Goal: Browse casually: Explore the website without a specific task or goal

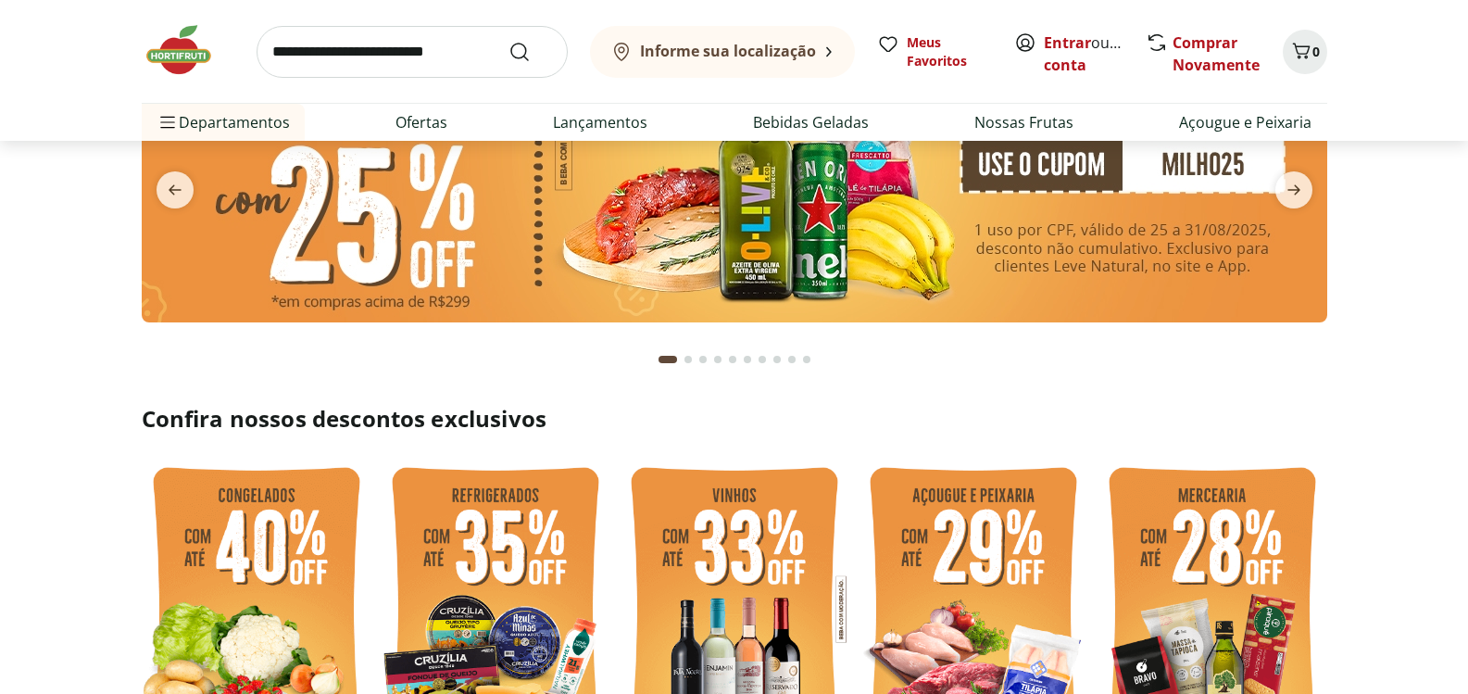
scroll to position [463, 0]
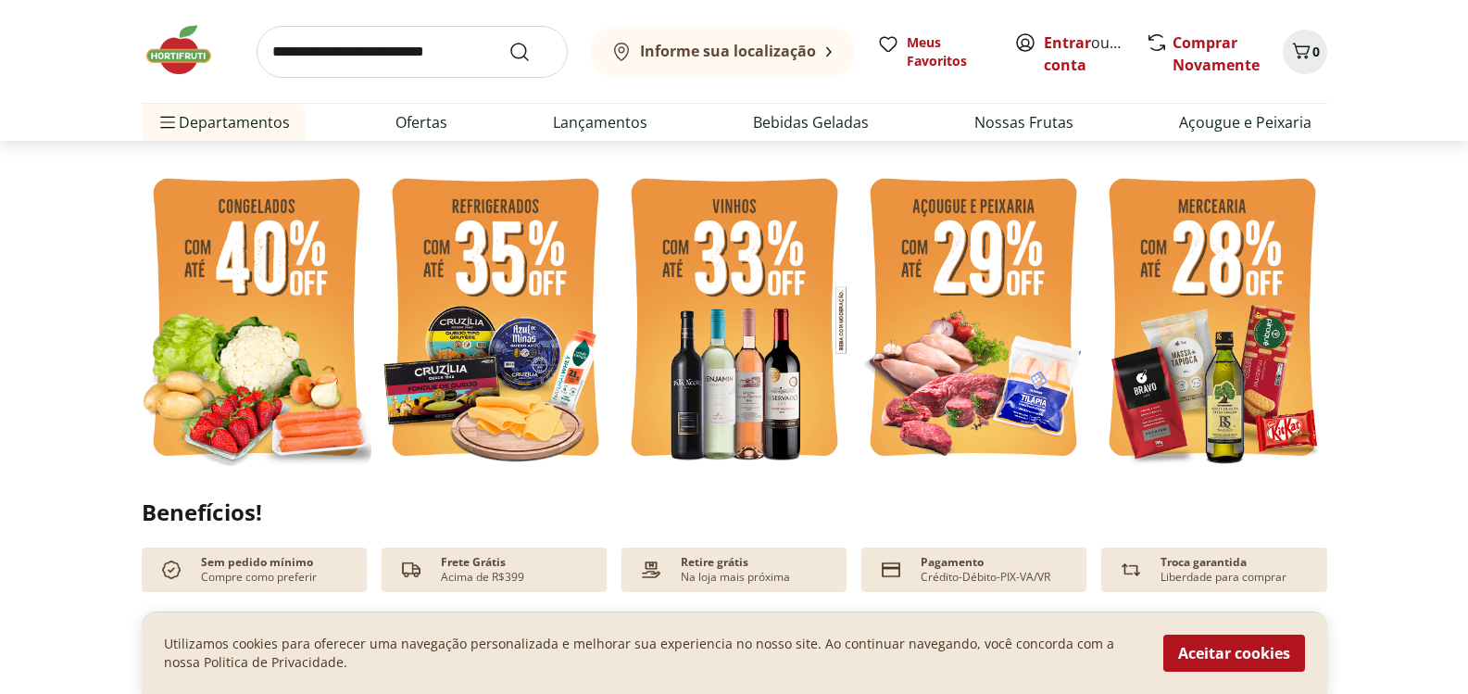
click at [1217, 286] on img at bounding box center [1212, 320] width 230 height 306
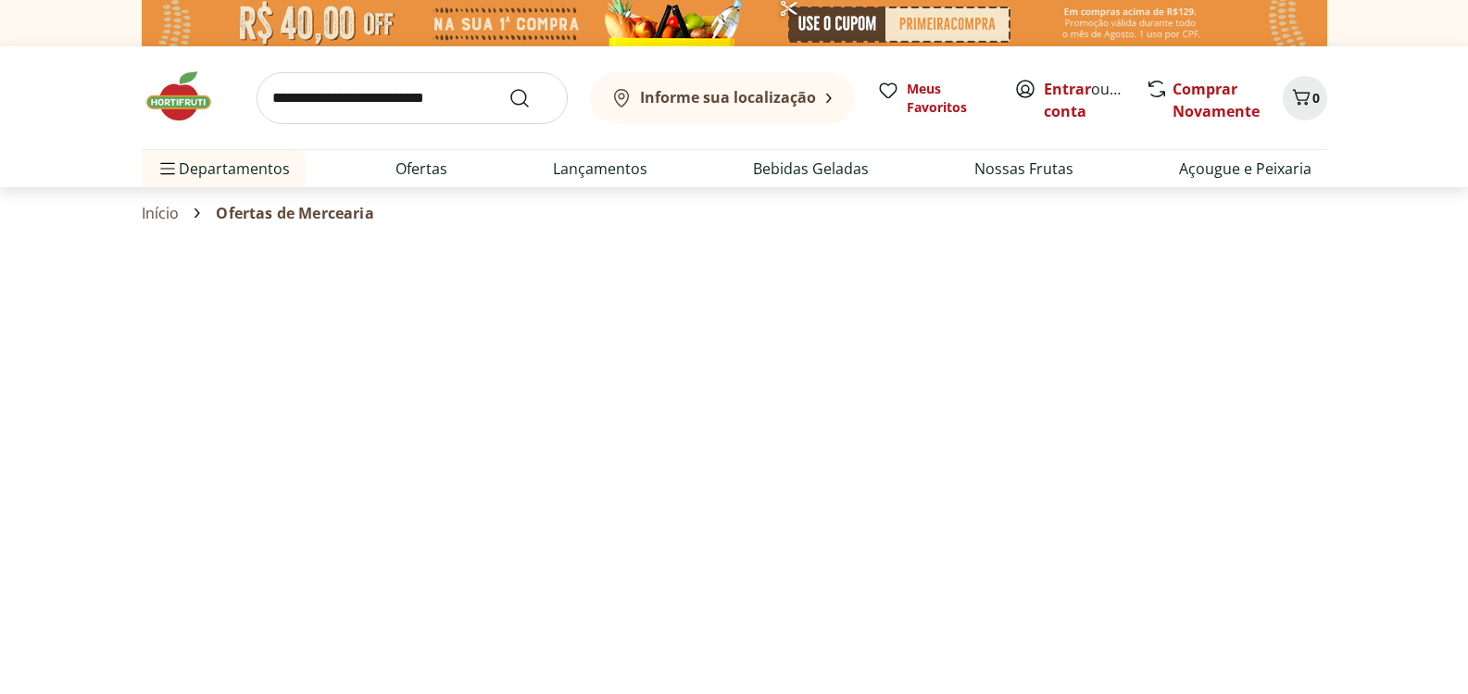
select select "**********"
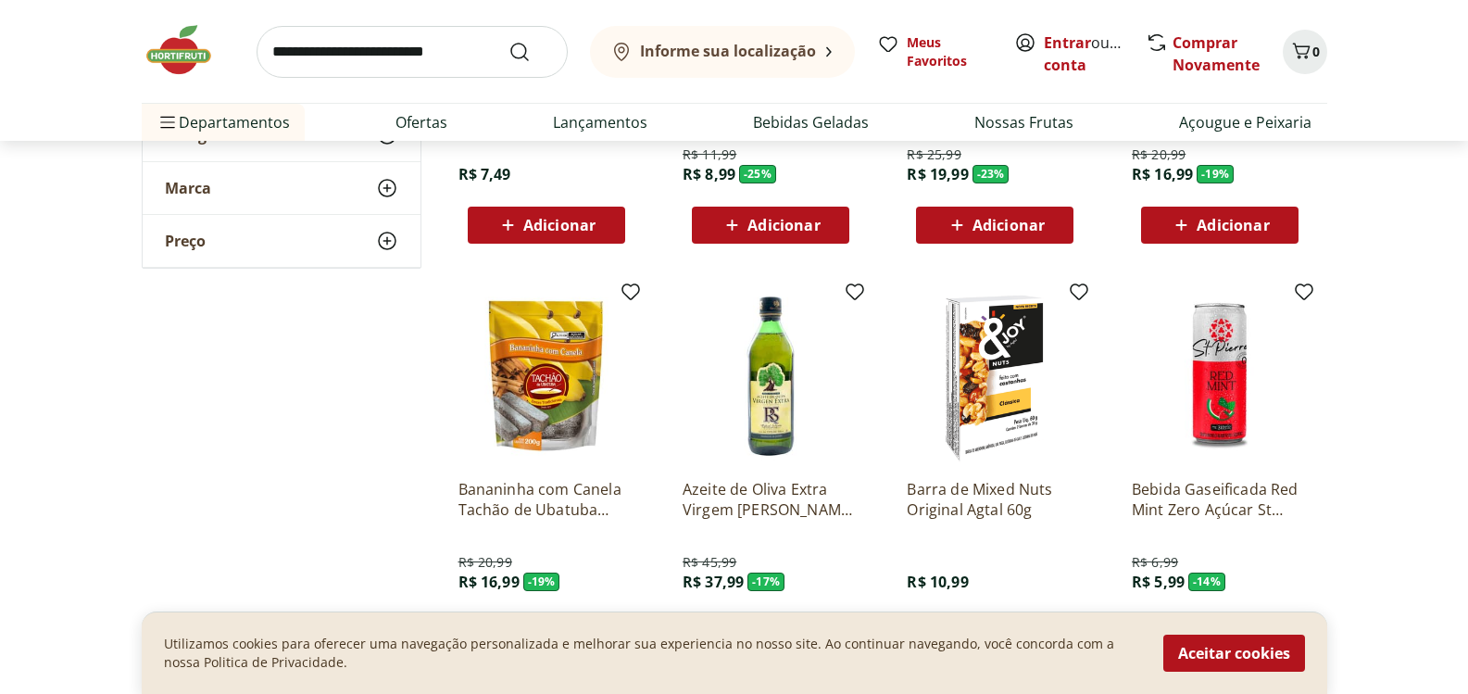
scroll to position [926, 0]
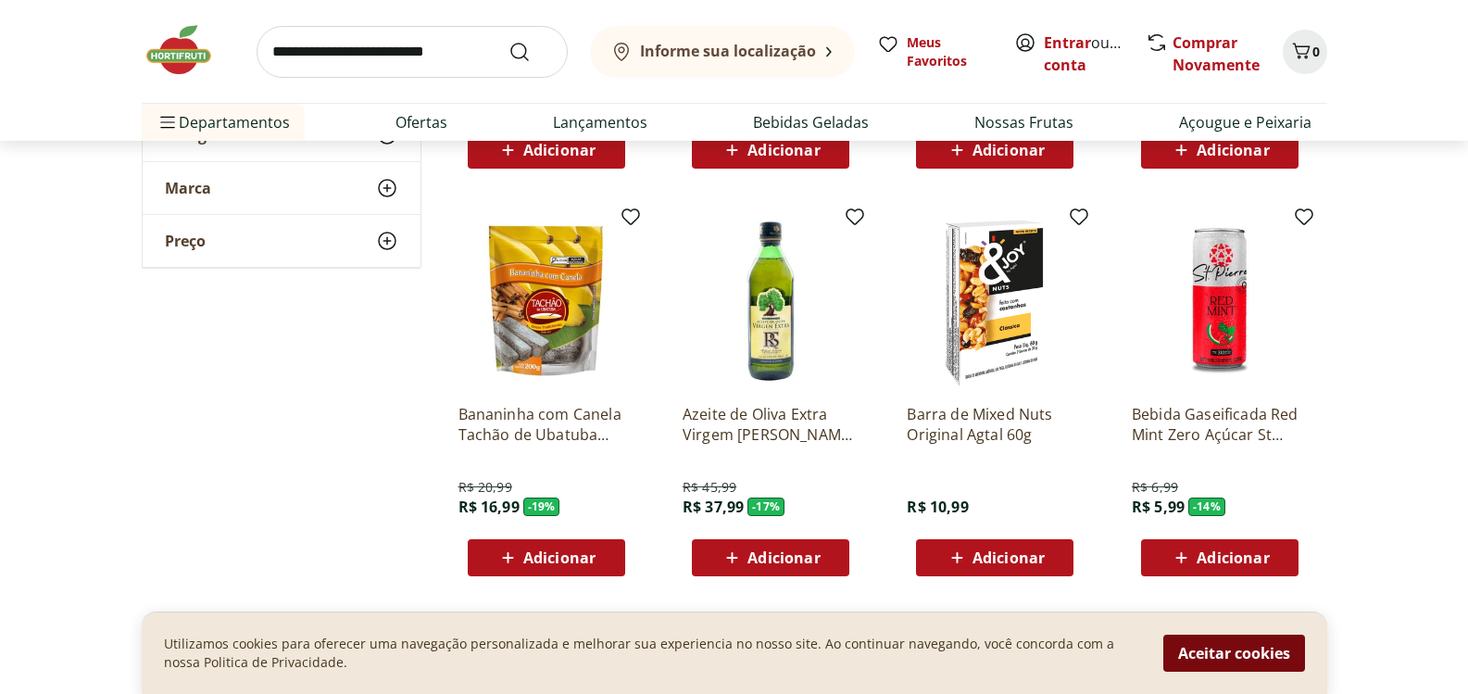
click at [1266, 645] on button "Aceitar cookies" at bounding box center [1234, 652] width 142 height 37
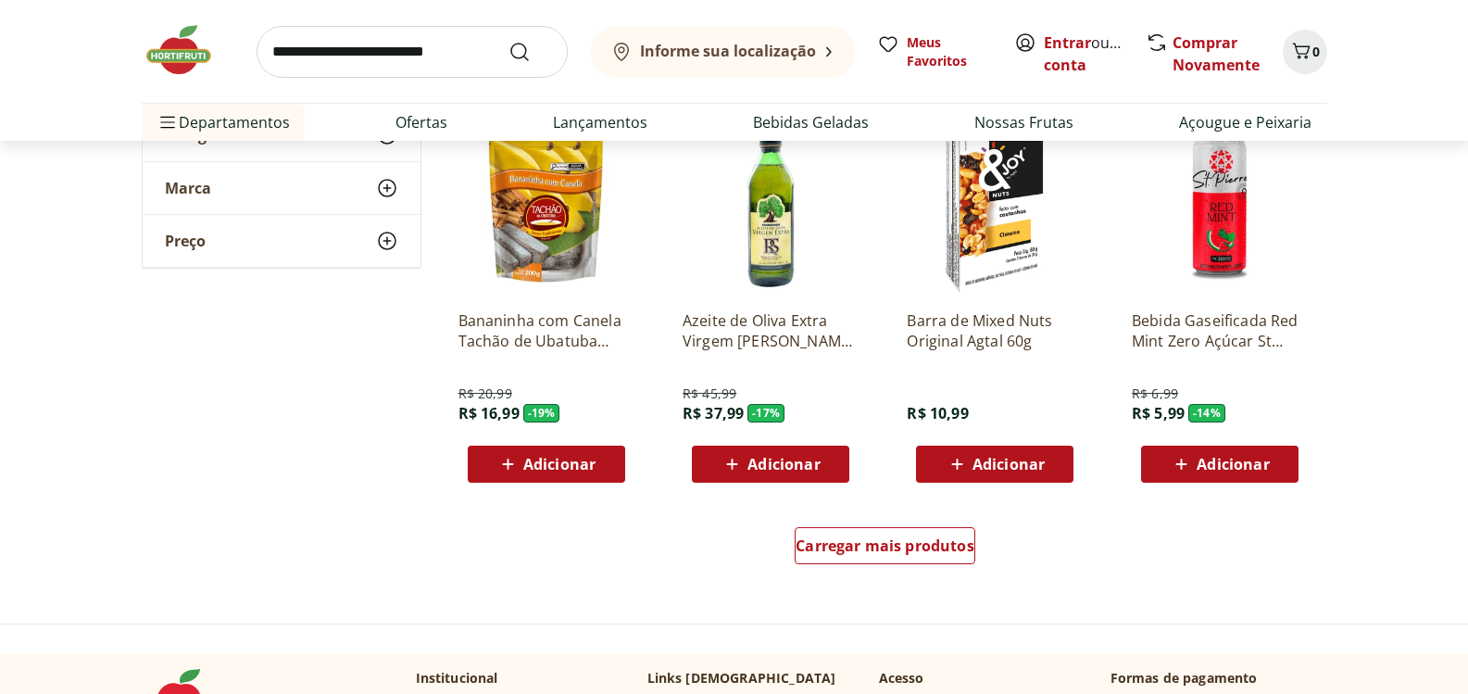
scroll to position [1019, 0]
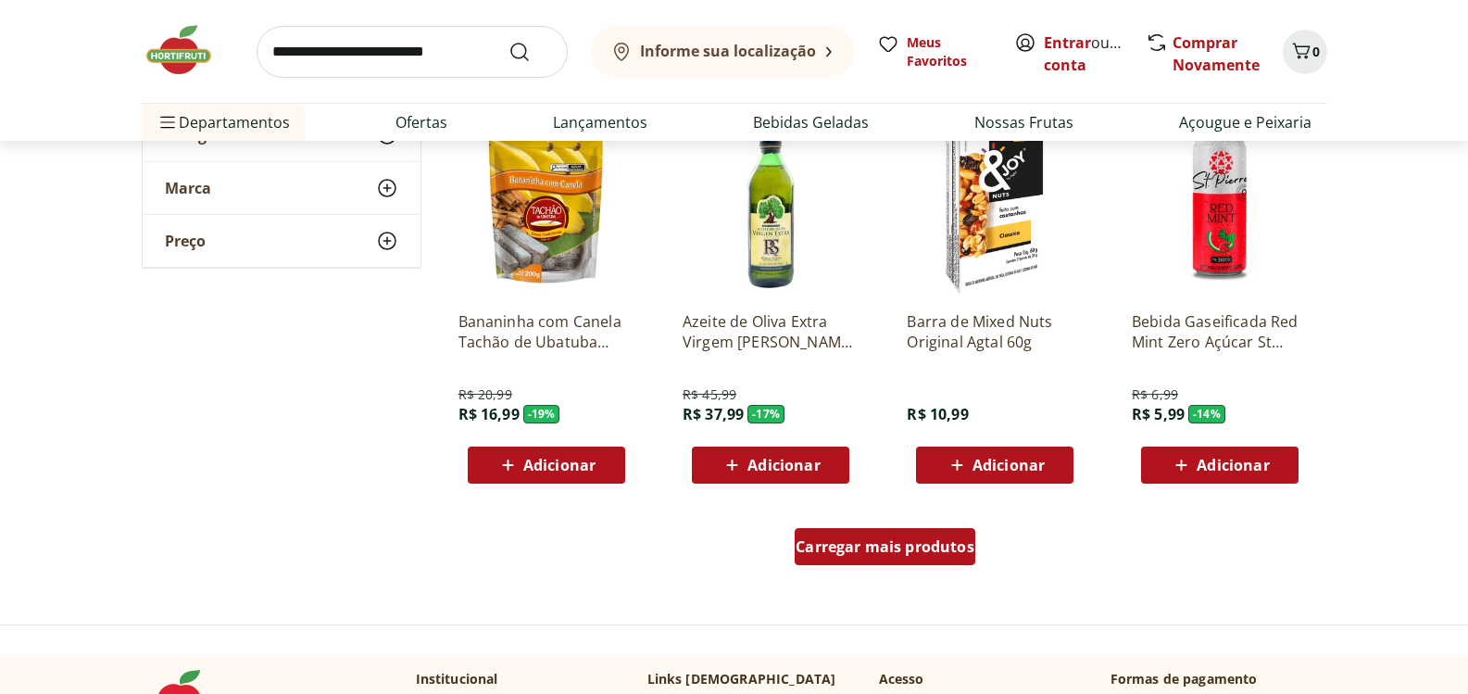
click at [902, 544] on span "Carregar mais produtos" at bounding box center [884, 546] width 179 height 15
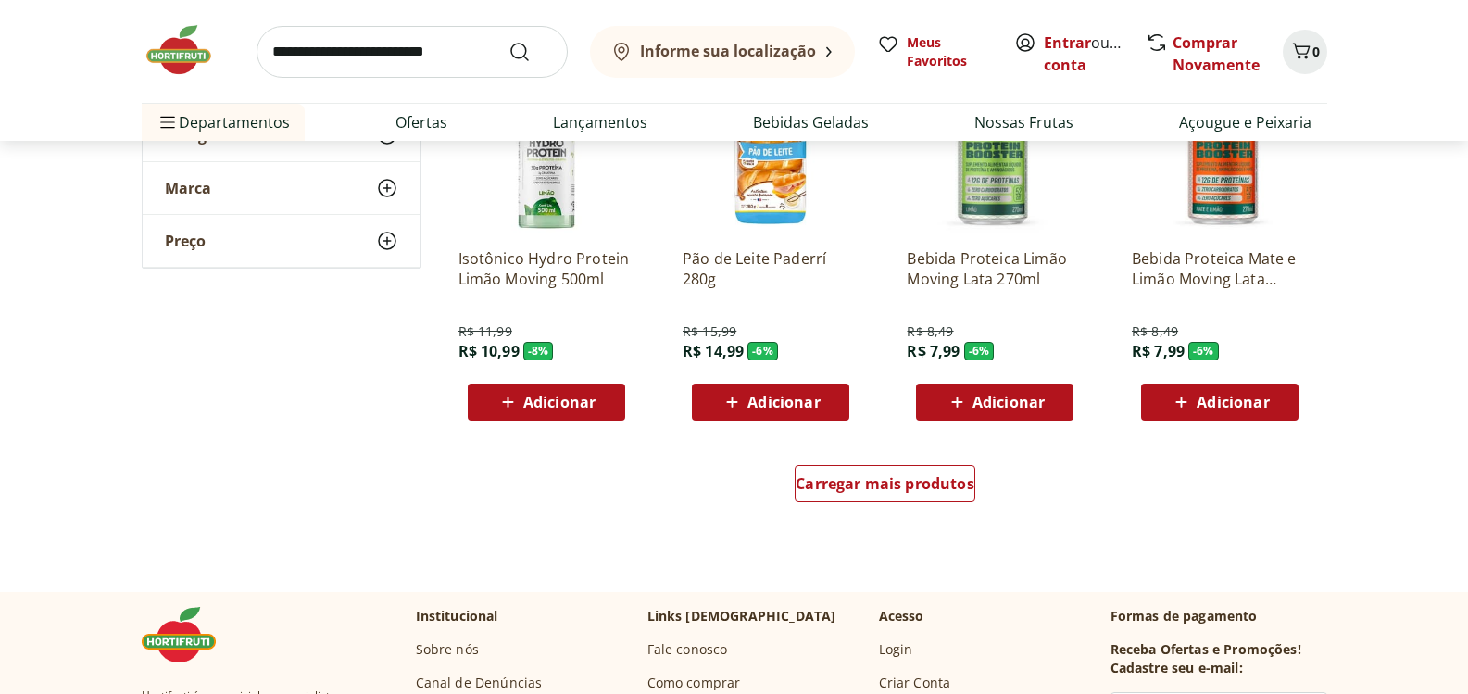
scroll to position [2315, 0]
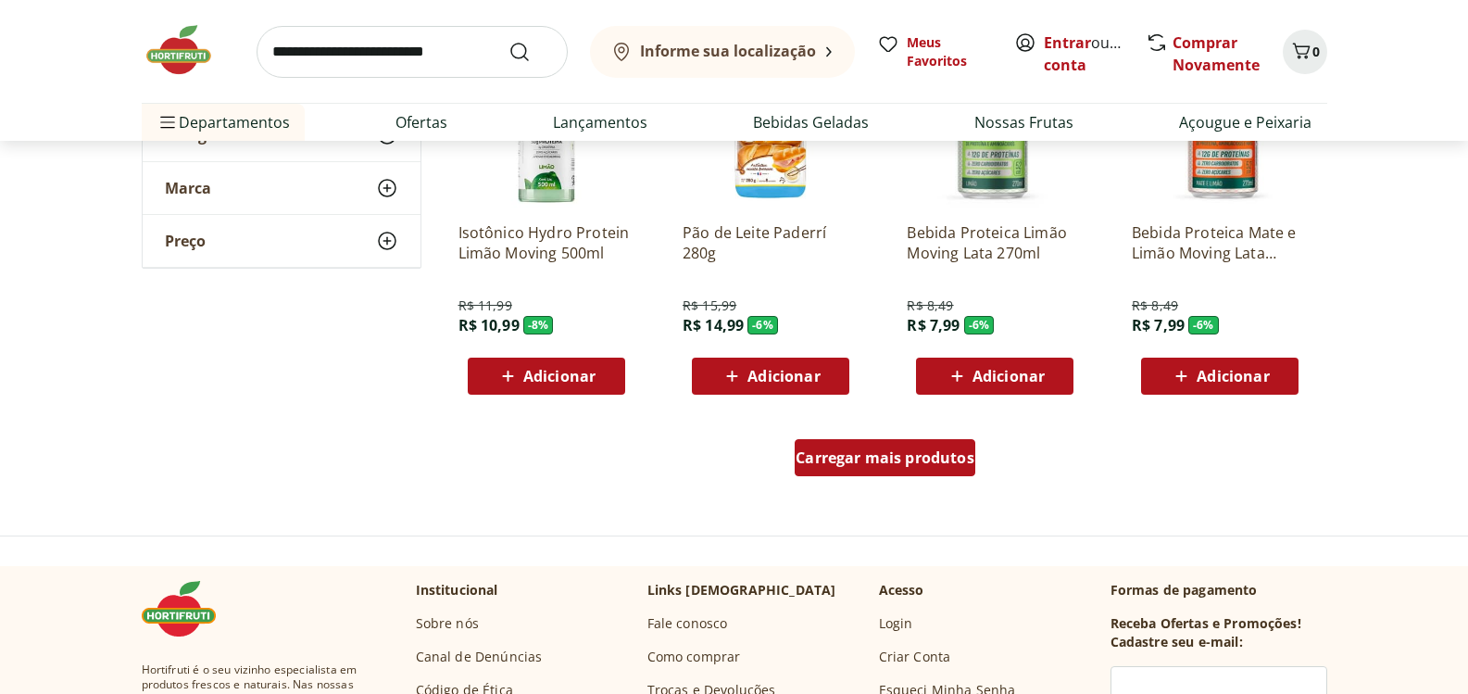
click at [856, 469] on div "Carregar mais produtos" at bounding box center [884, 457] width 181 height 37
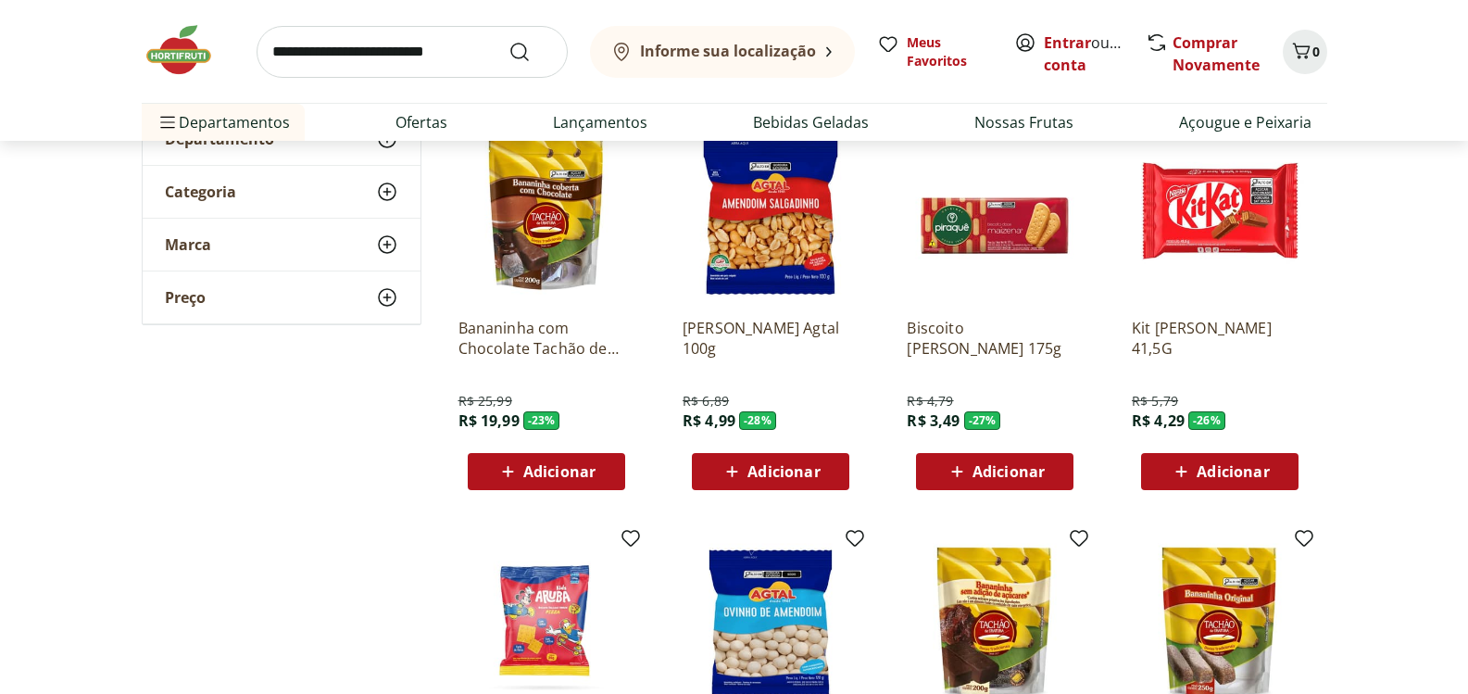
scroll to position [0, 0]
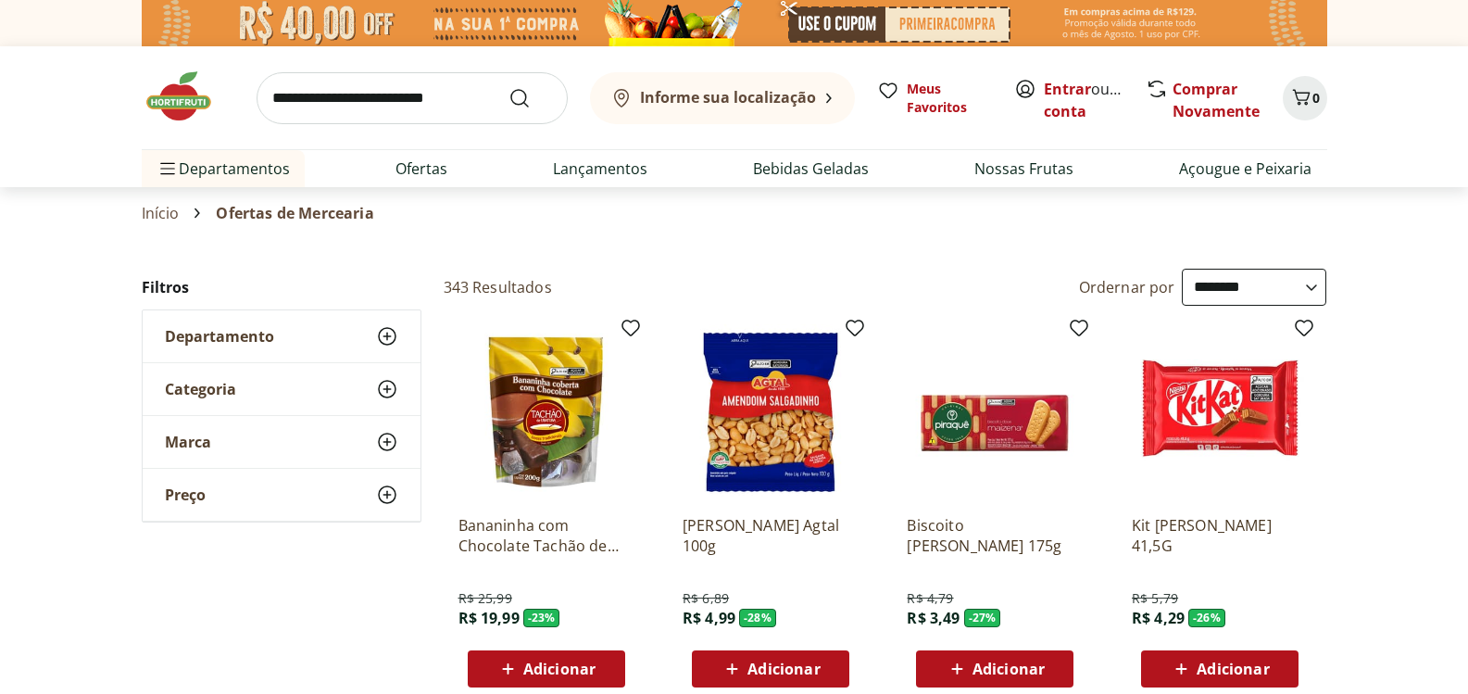
click at [381, 337] on icon at bounding box center [387, 336] width 22 height 22
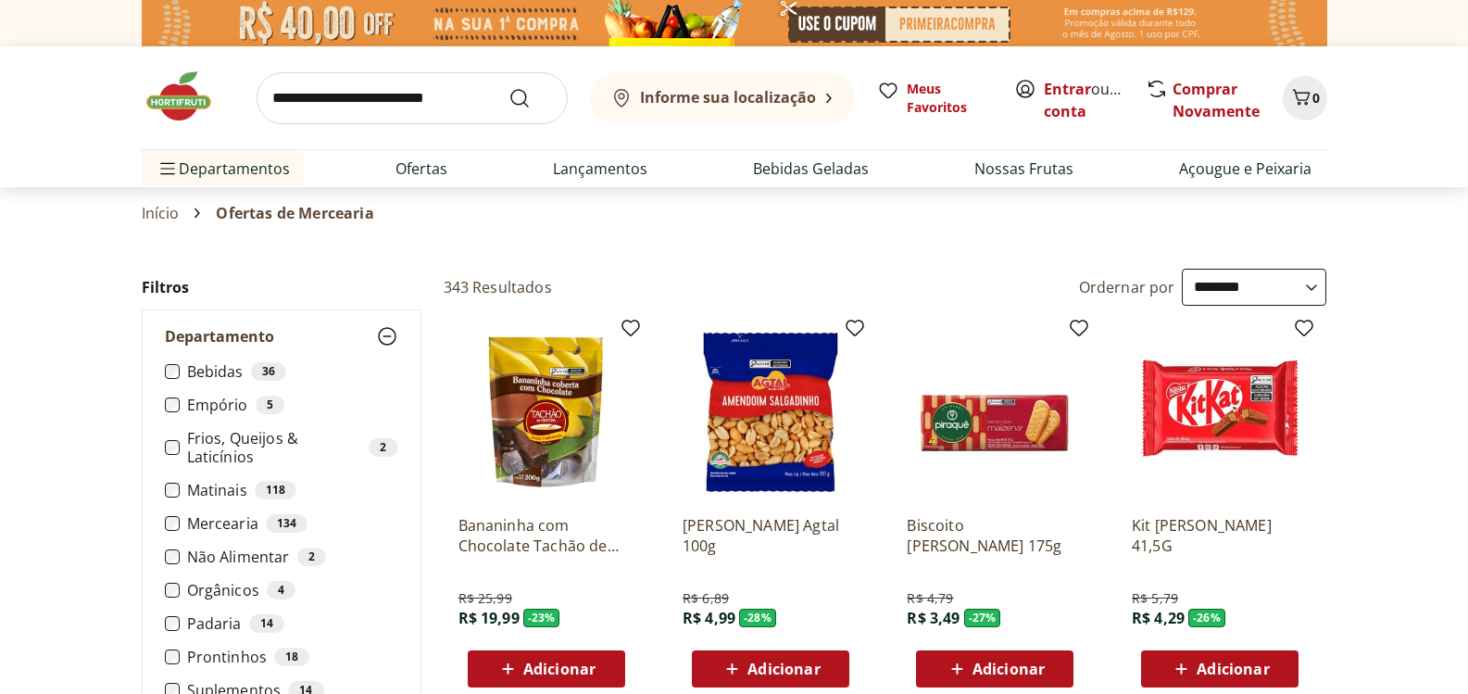
click at [380, 335] on icon at bounding box center [387, 336] width 22 height 22
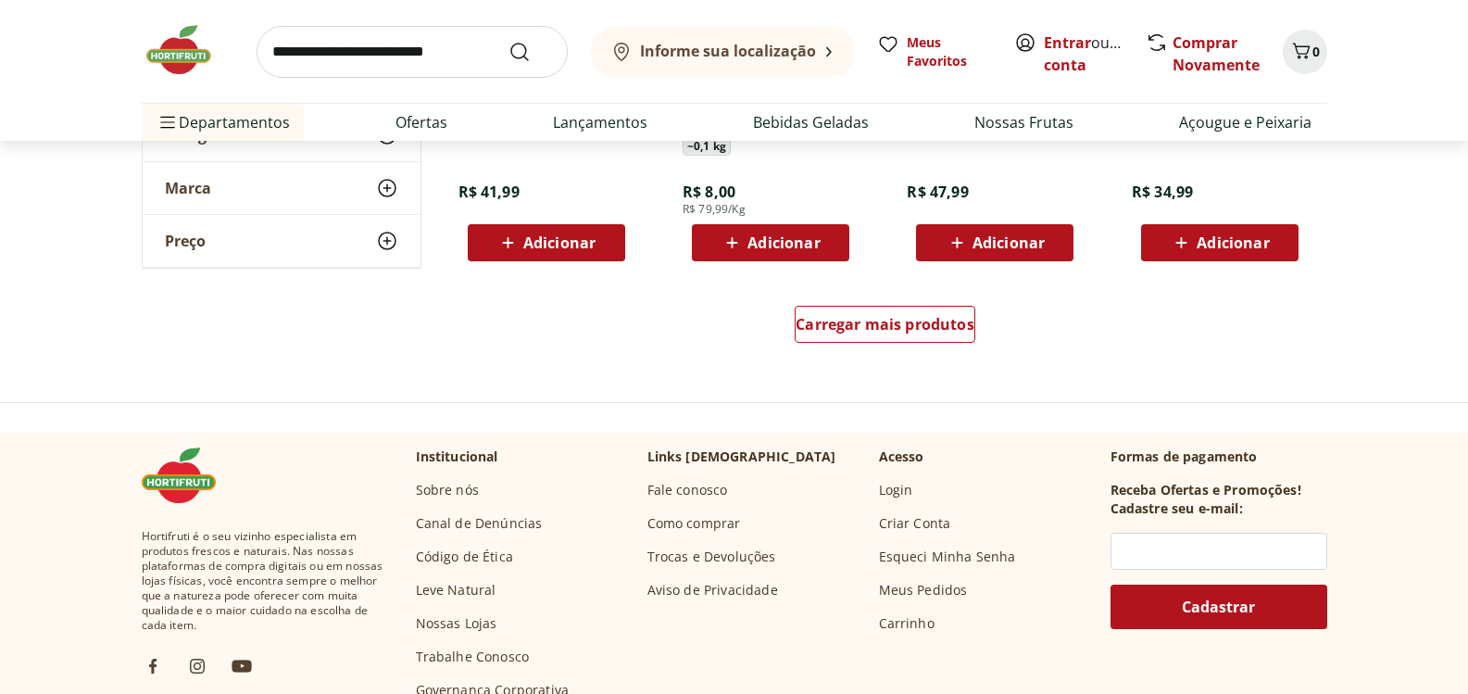
scroll to position [3611, 0]
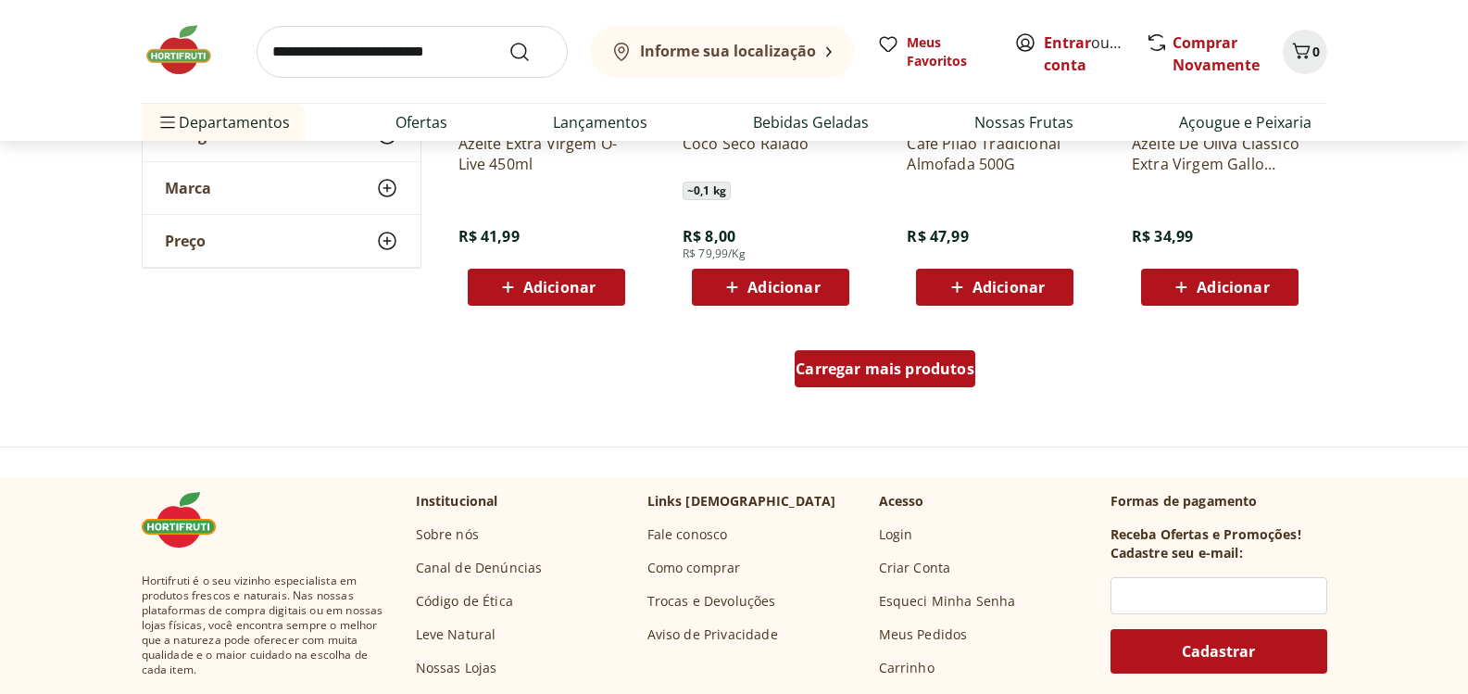
click at [916, 368] on span "Carregar mais produtos" at bounding box center [884, 368] width 179 height 15
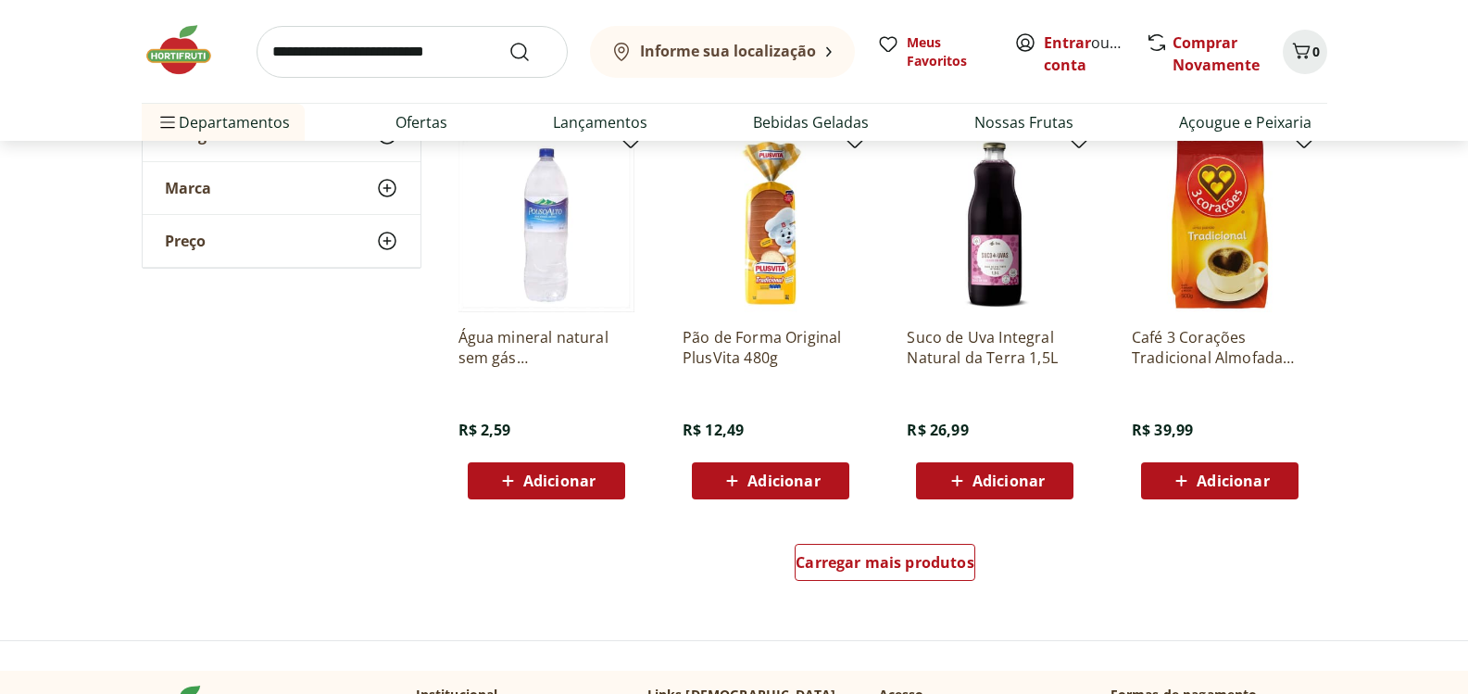
scroll to position [4630, 0]
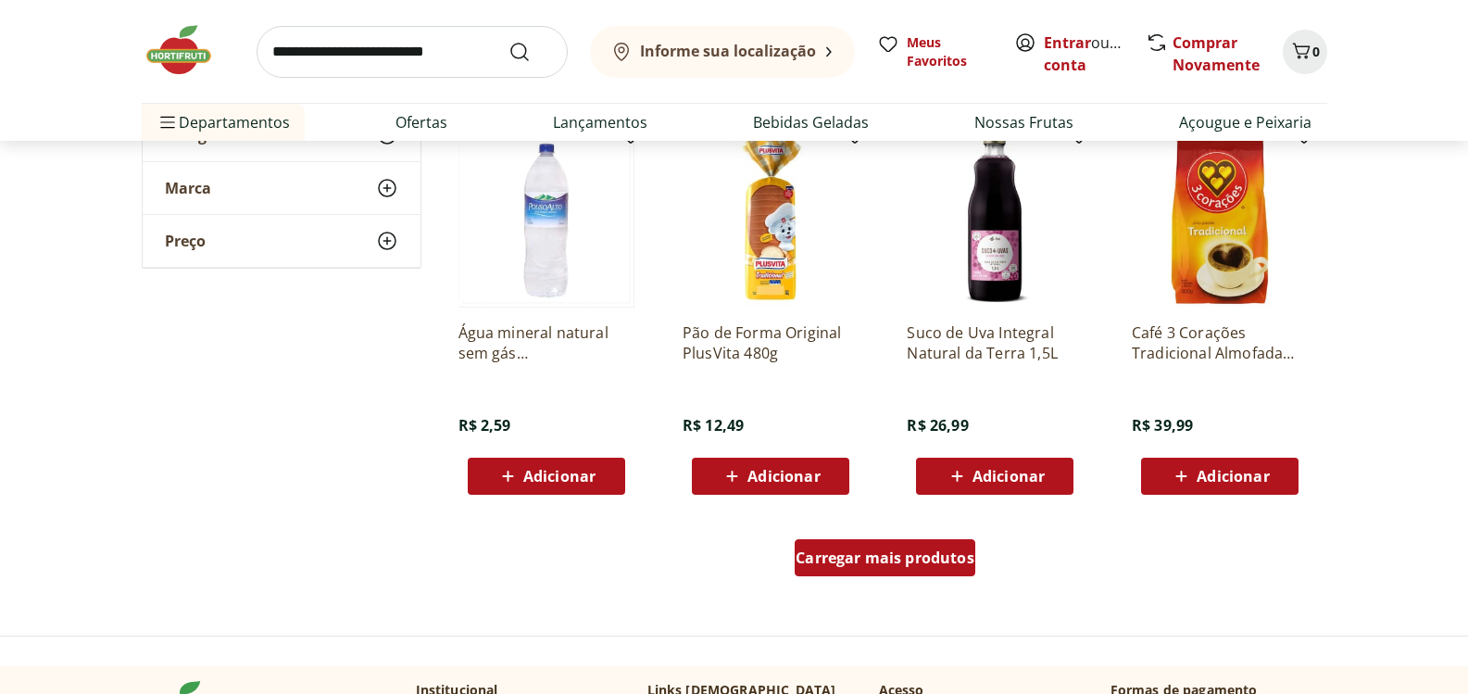
click at [933, 559] on span "Carregar mais produtos" at bounding box center [884, 557] width 179 height 15
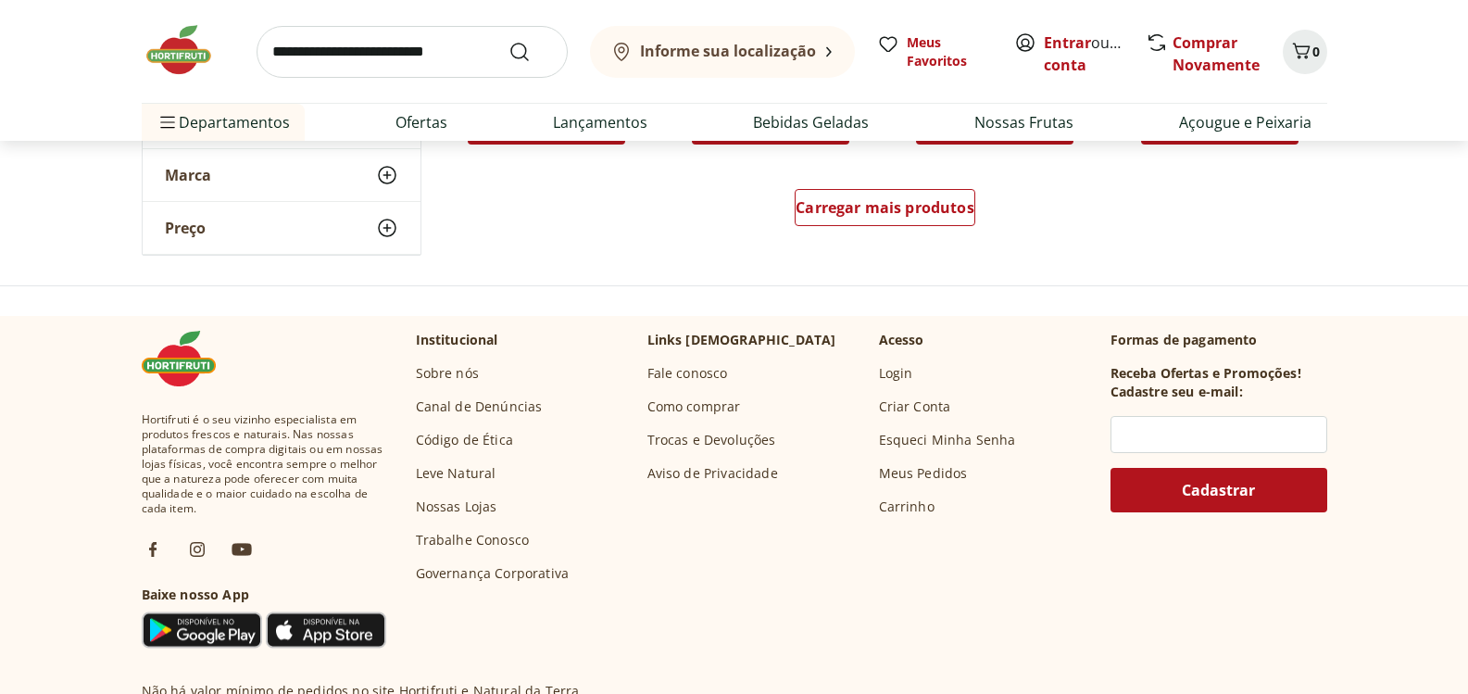
scroll to position [6018, 0]
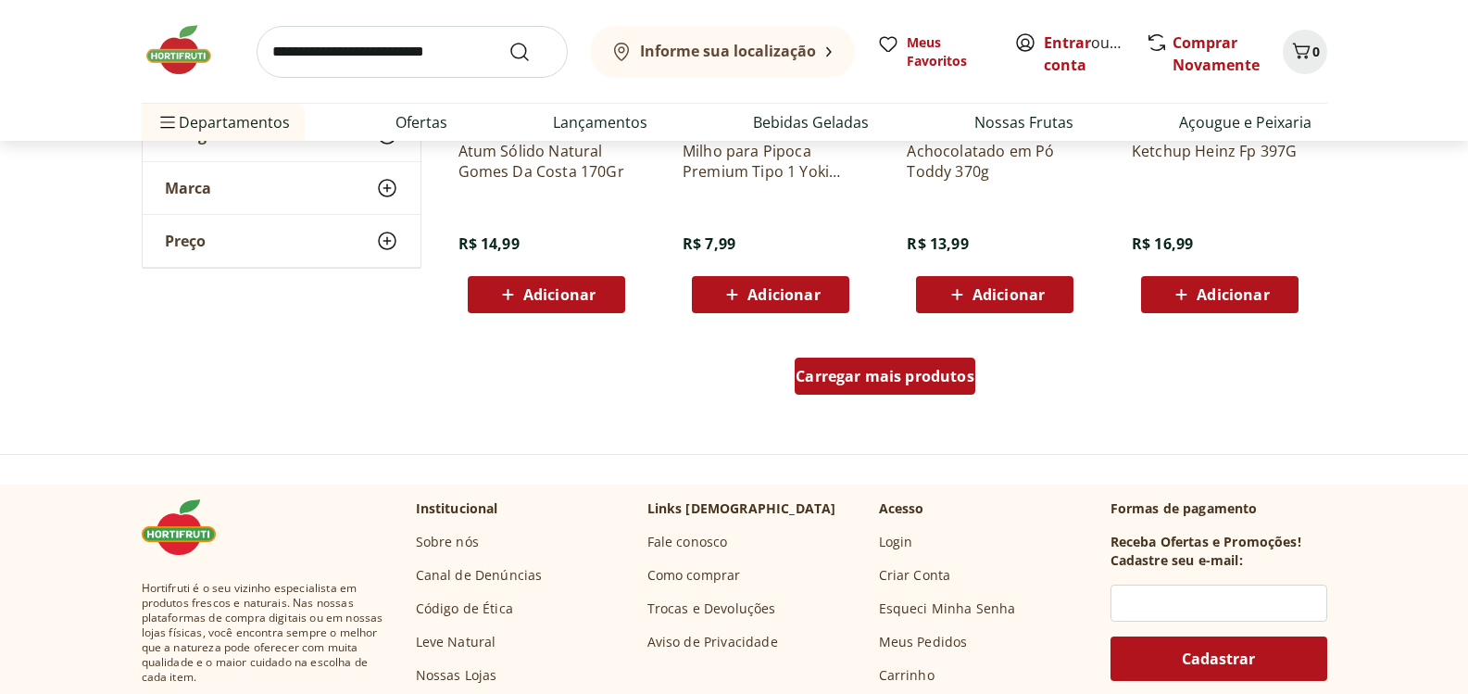
click at [910, 399] on link "Carregar mais produtos" at bounding box center [884, 379] width 181 height 44
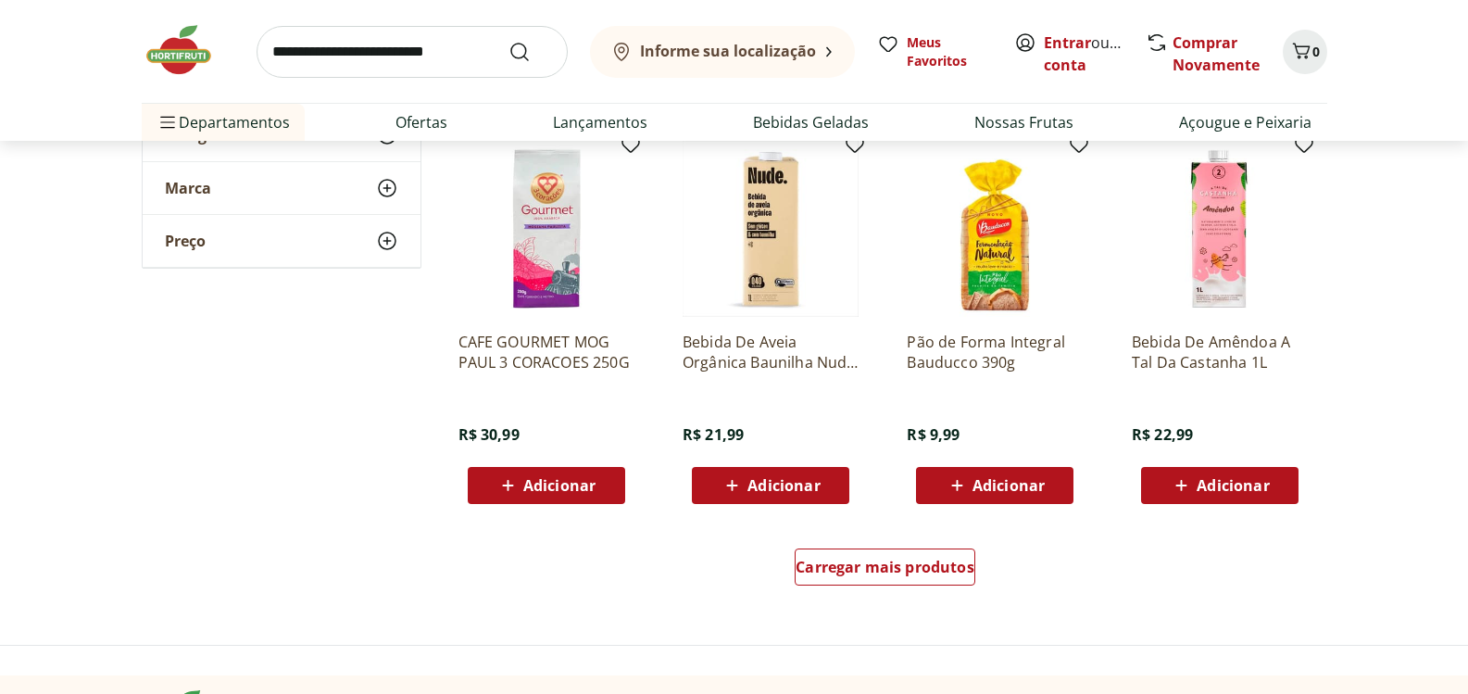
scroll to position [7130, 0]
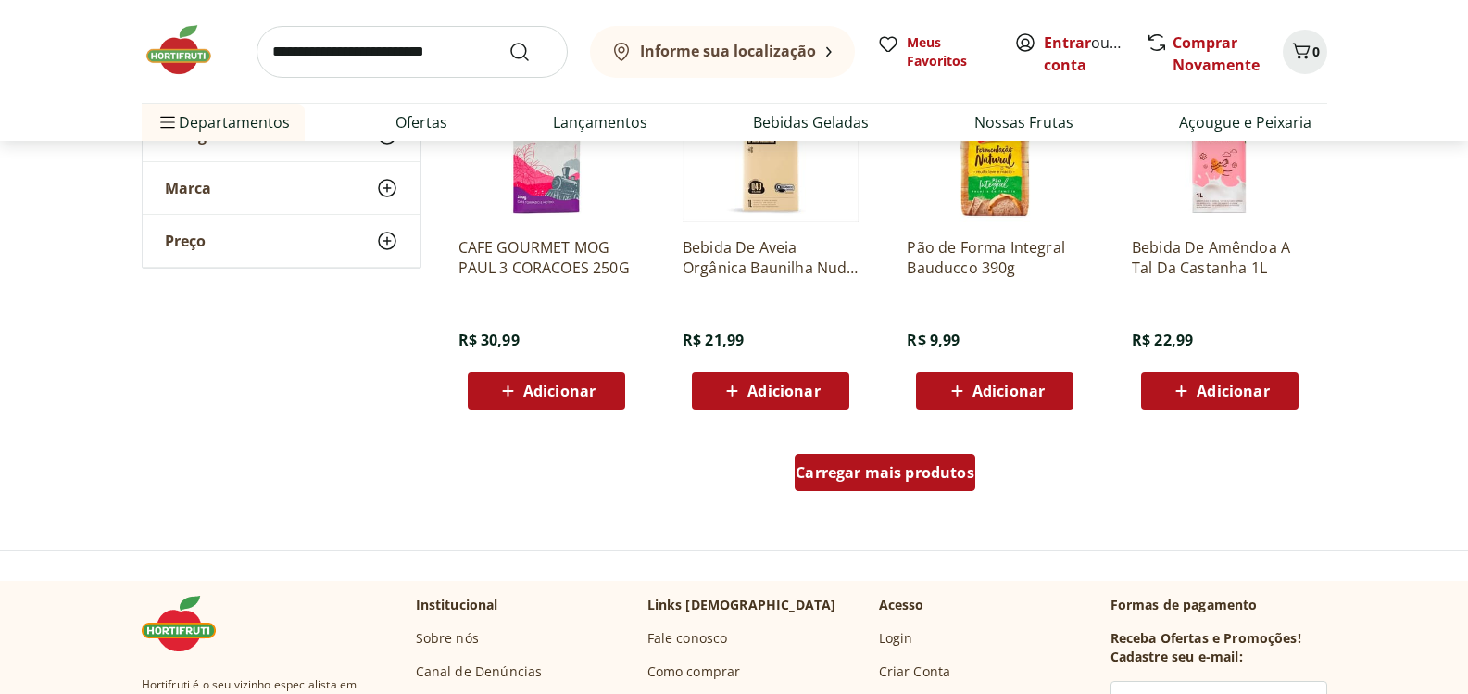
click at [902, 465] on span "Carregar mais produtos" at bounding box center [884, 472] width 179 height 15
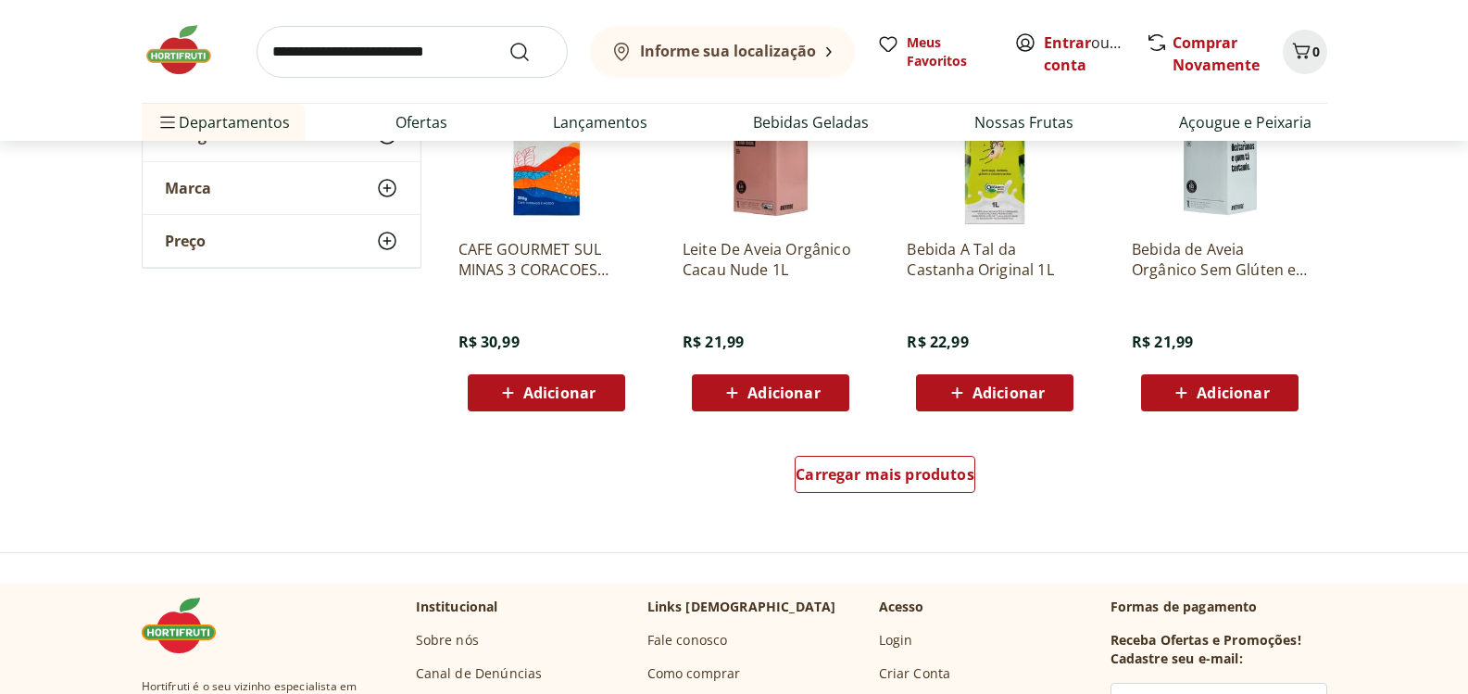
scroll to position [8426, 0]
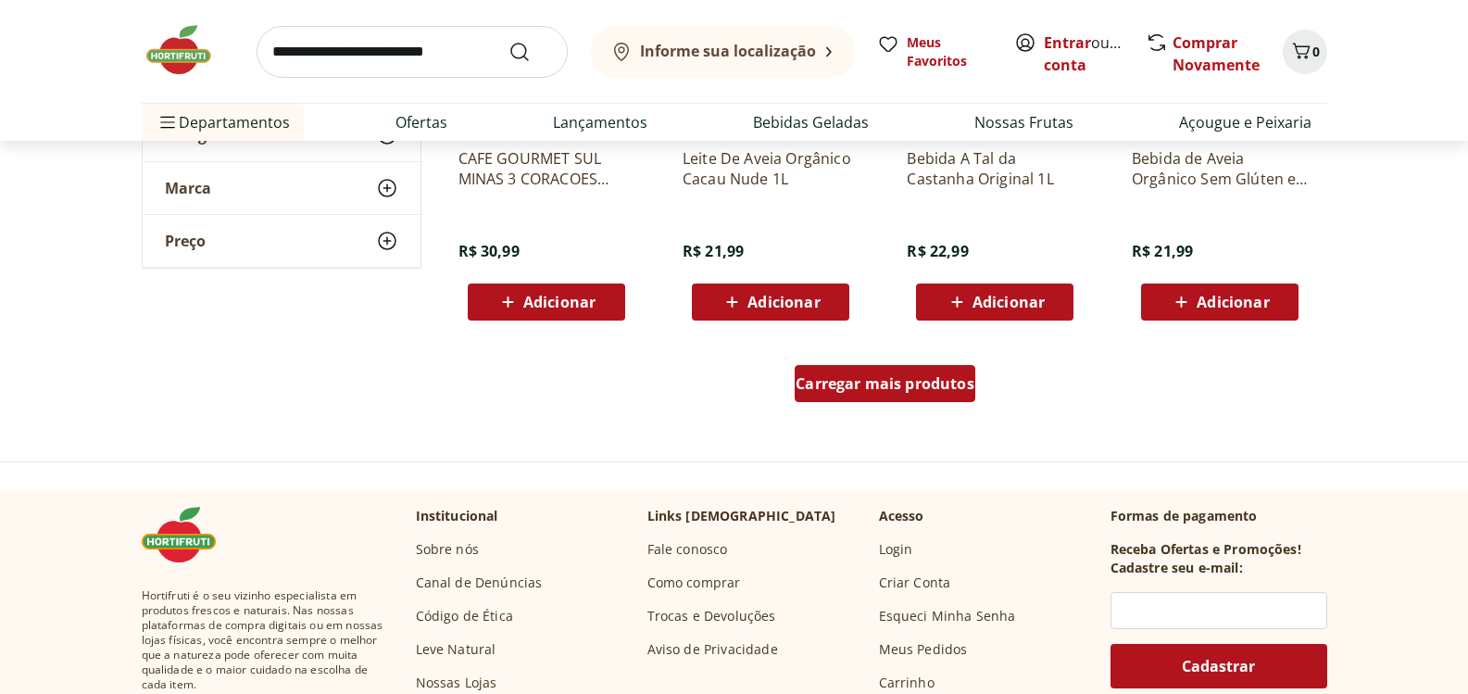
click at [881, 388] on span "Carregar mais produtos" at bounding box center [884, 383] width 179 height 15
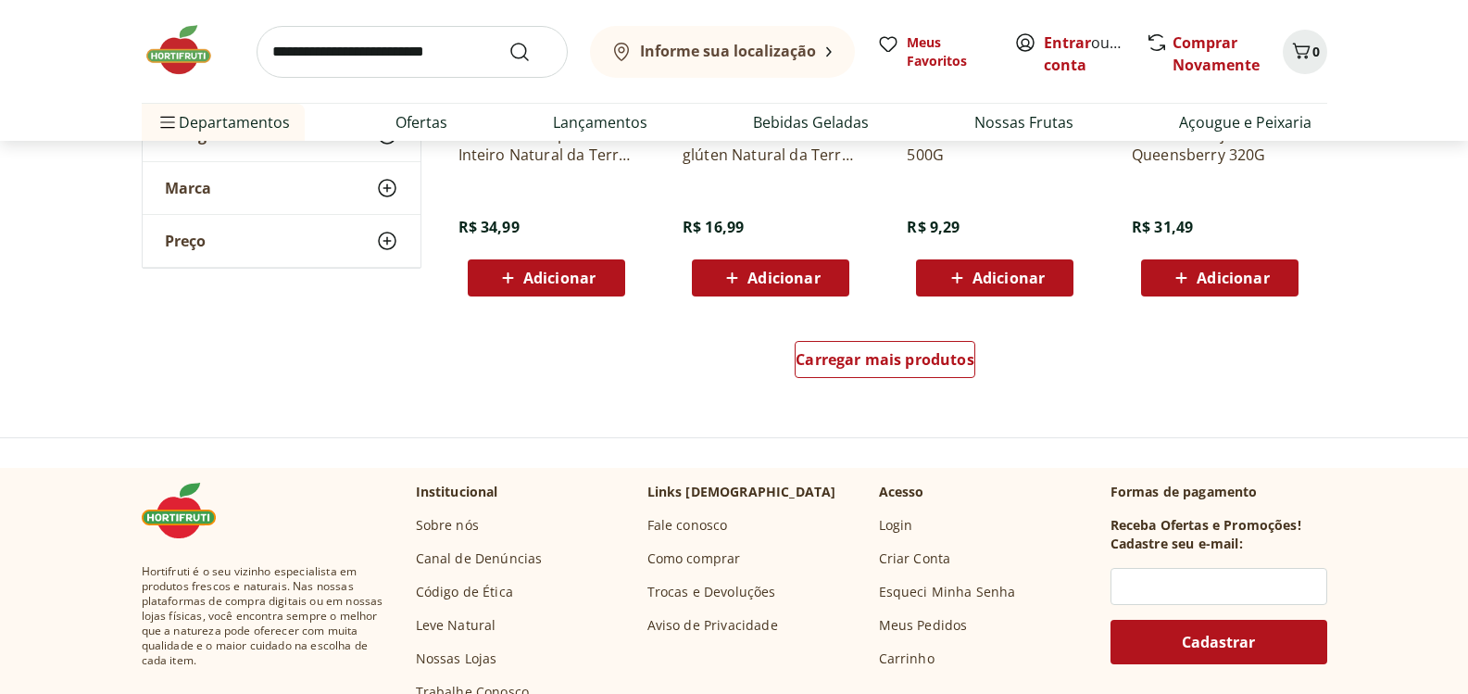
scroll to position [9722, 0]
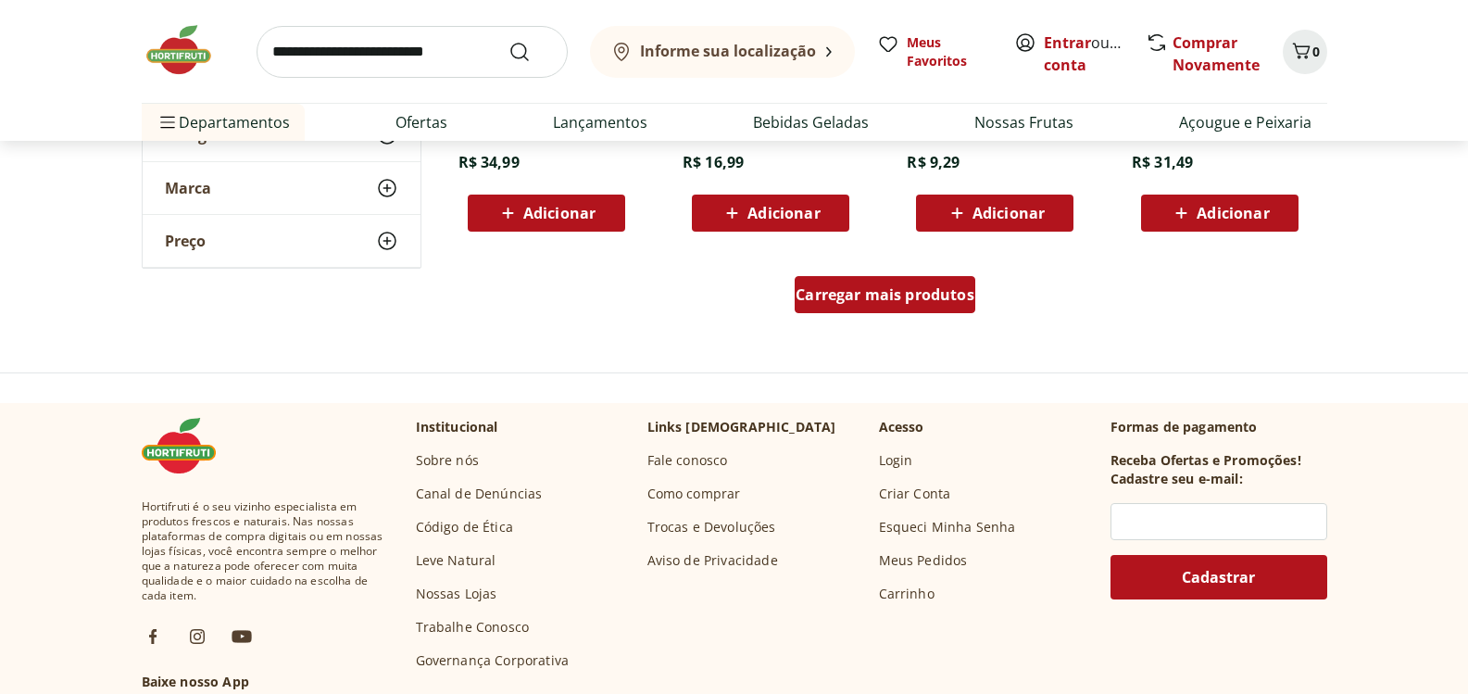
click at [874, 298] on span "Carregar mais produtos" at bounding box center [884, 294] width 179 height 15
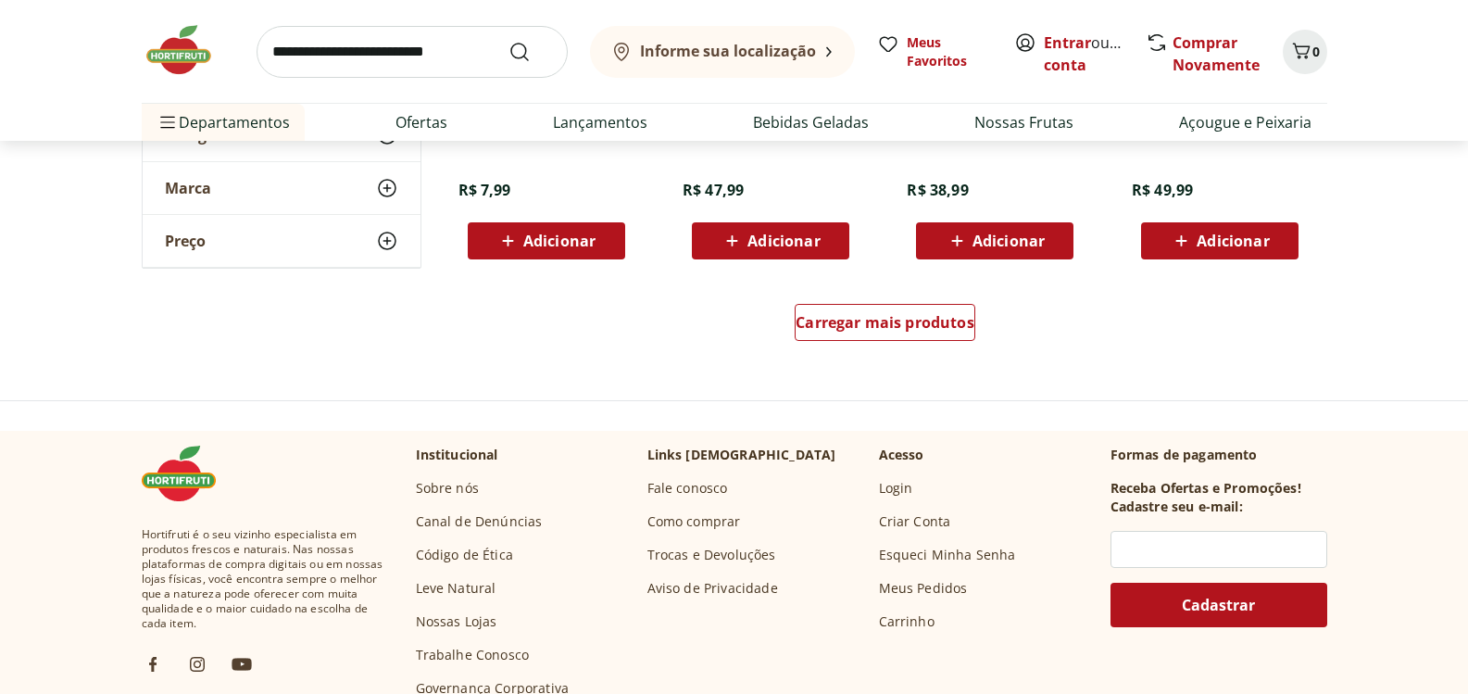
scroll to position [10926, 0]
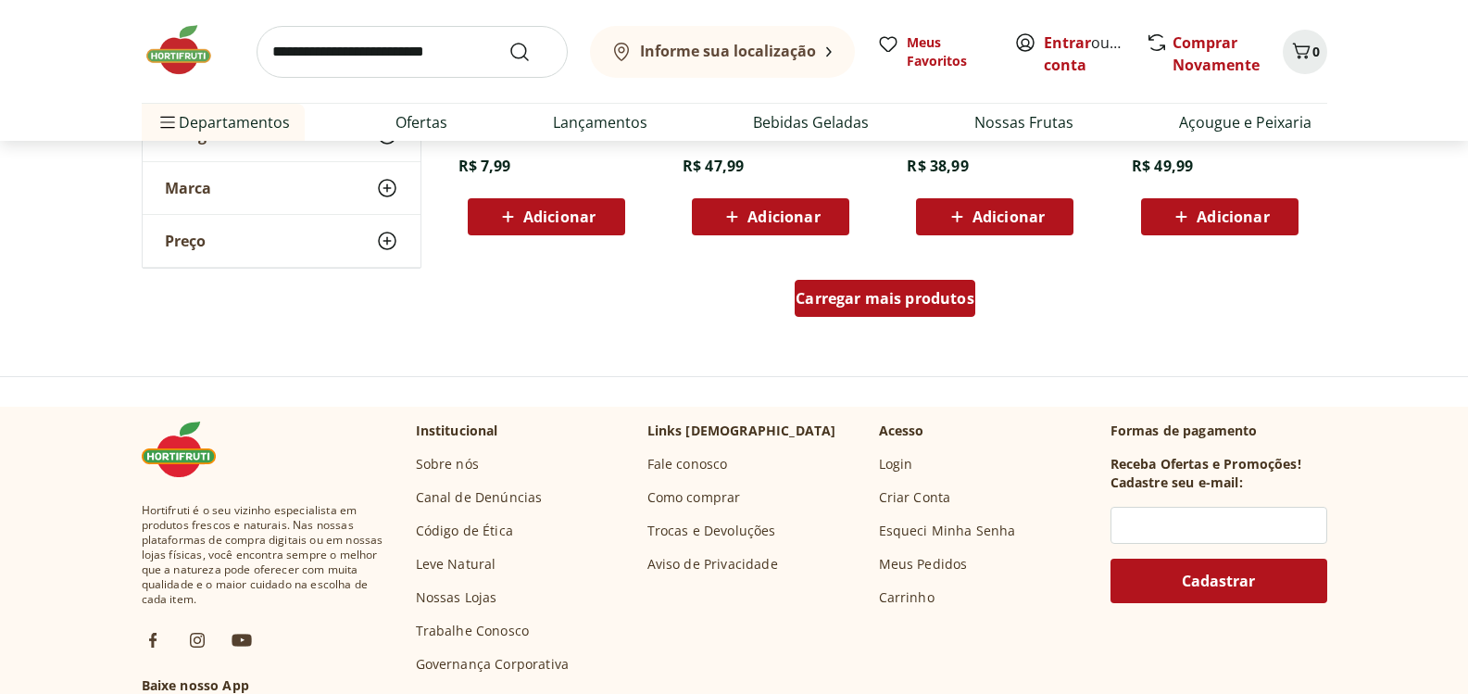
click at [932, 297] on span "Carregar mais produtos" at bounding box center [884, 298] width 179 height 15
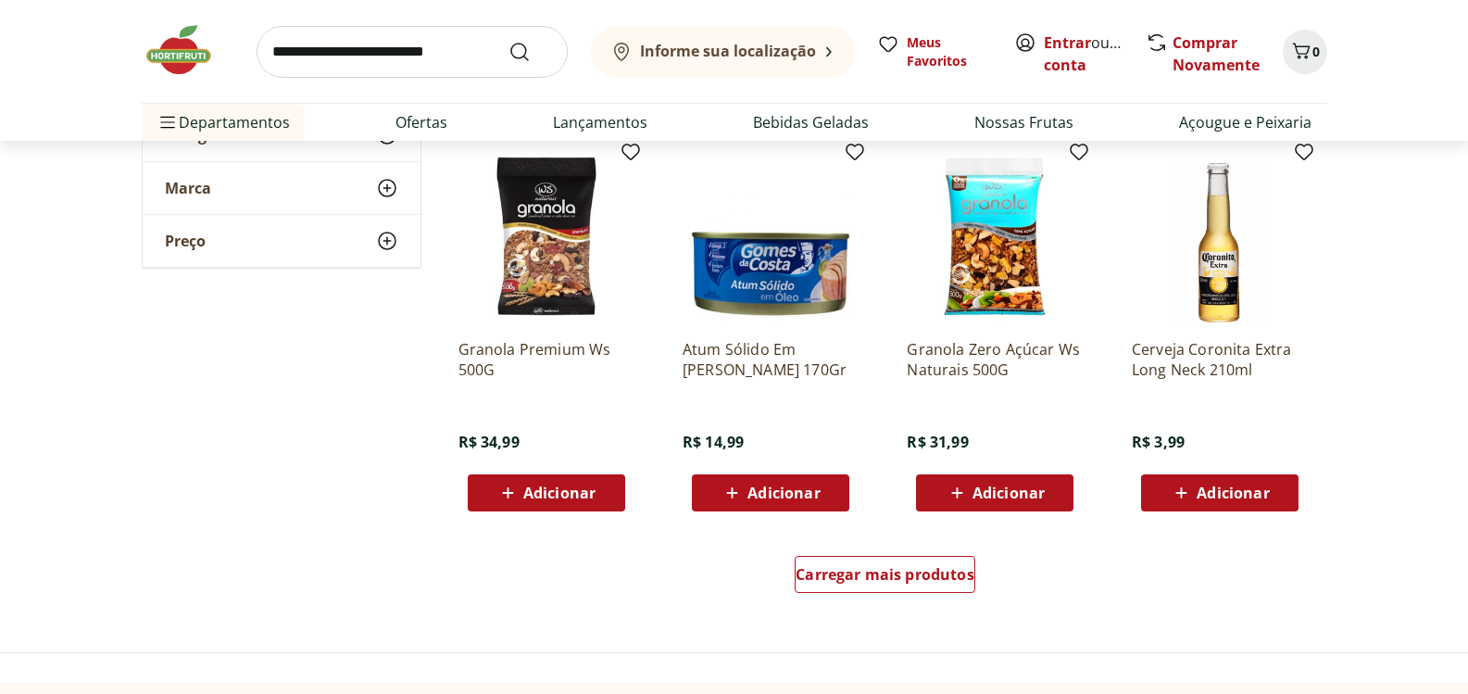
scroll to position [11852, 0]
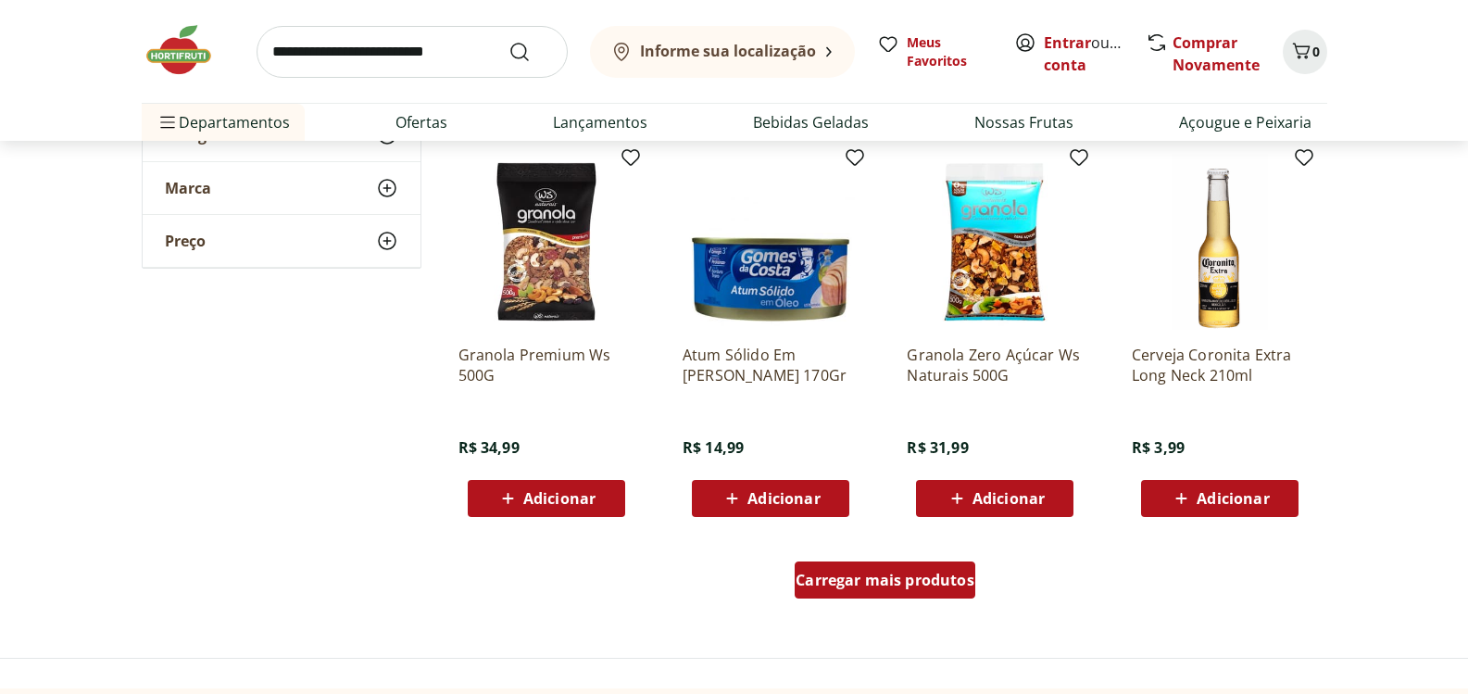
click at [952, 587] on span "Carregar mais produtos" at bounding box center [884, 579] width 179 height 15
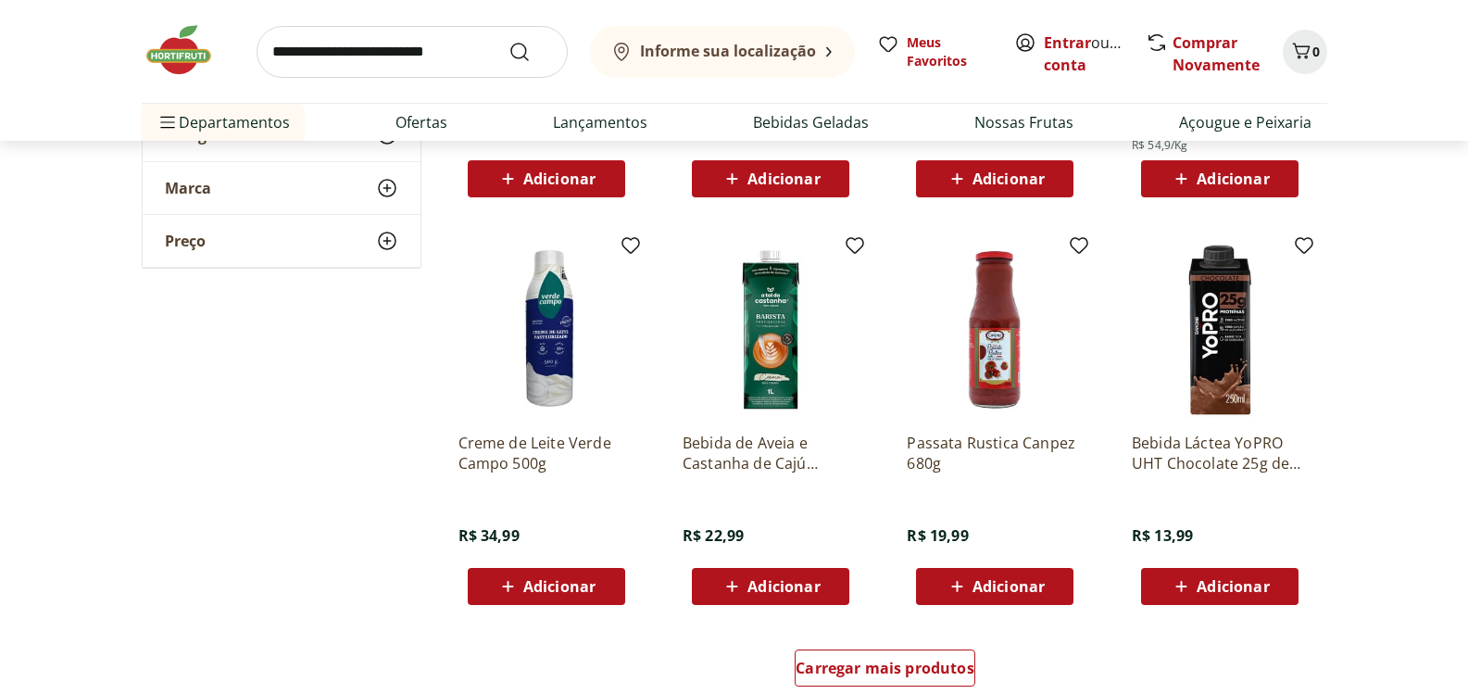
scroll to position [12963, 0]
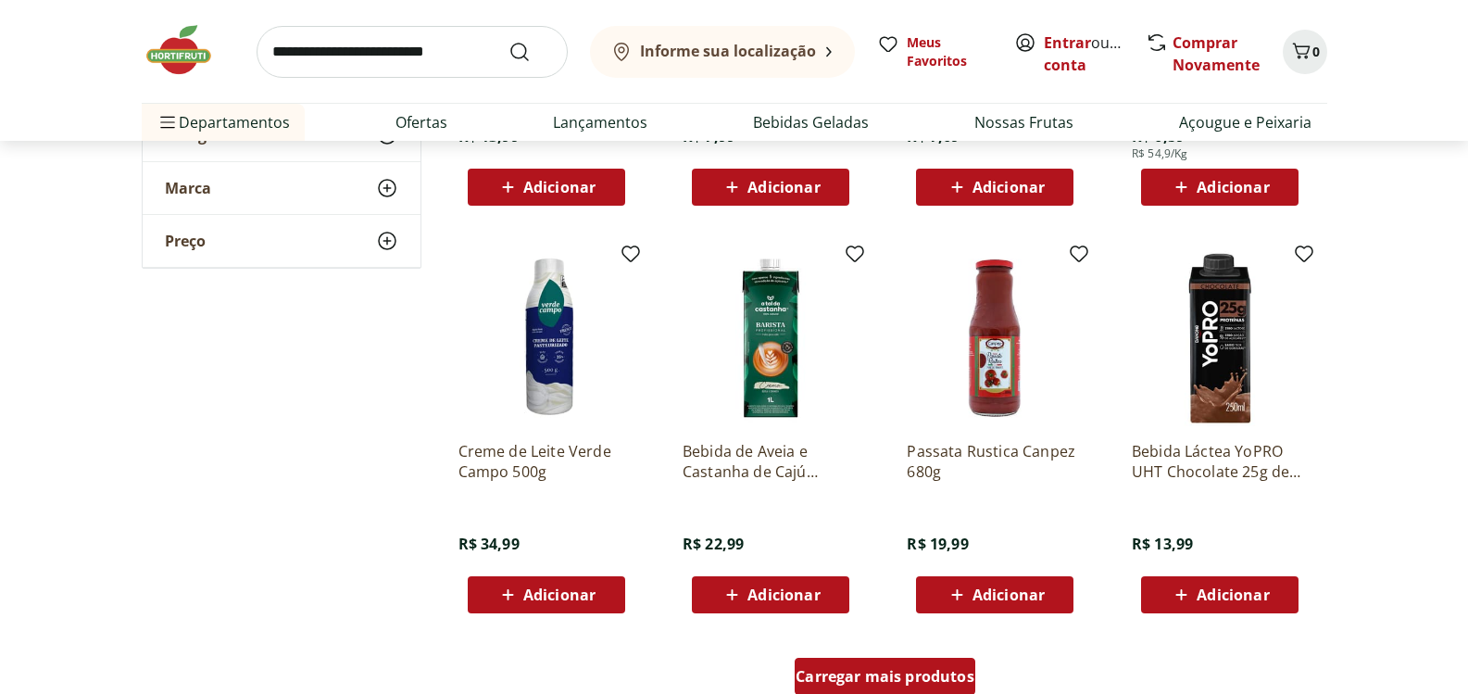
click at [917, 690] on div "Carregar mais produtos" at bounding box center [884, 675] width 181 height 37
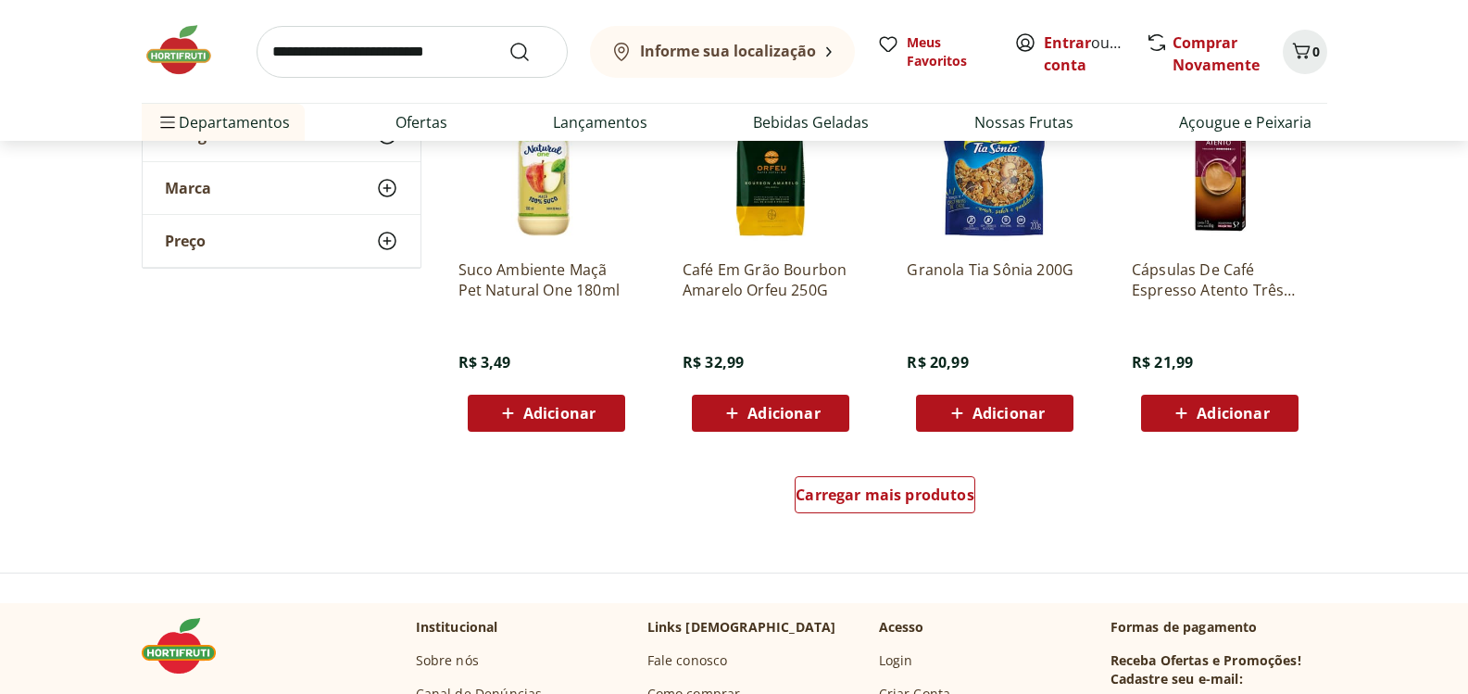
scroll to position [14259, 0]
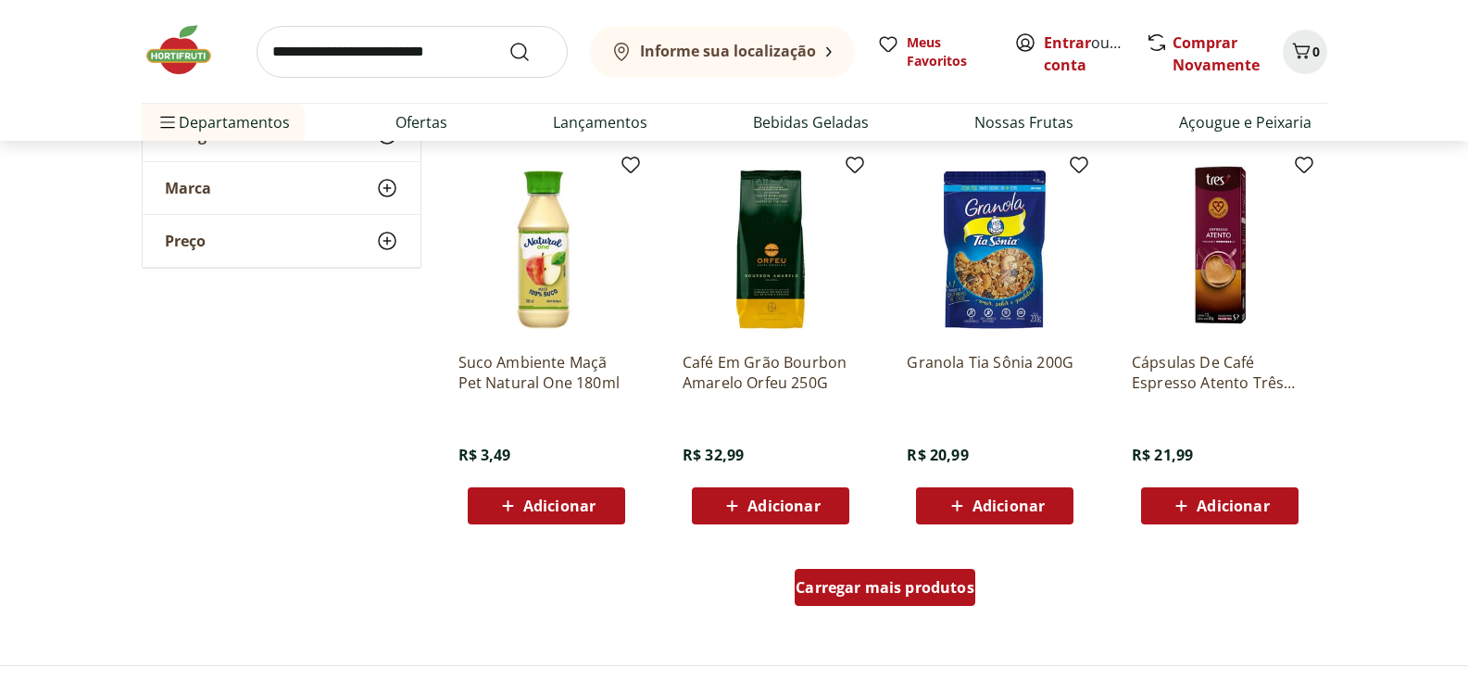
click at [920, 599] on div "Carregar mais produtos" at bounding box center [884, 587] width 181 height 37
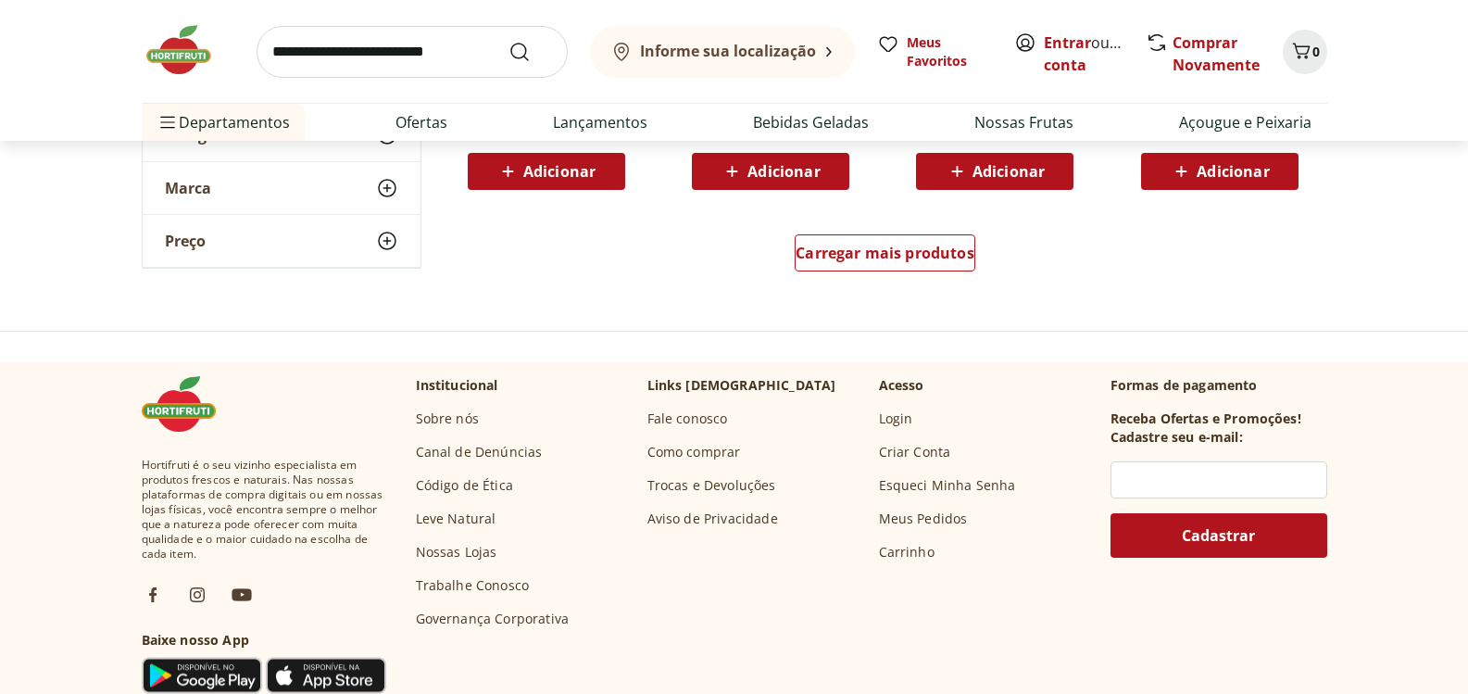
scroll to position [15833, 0]
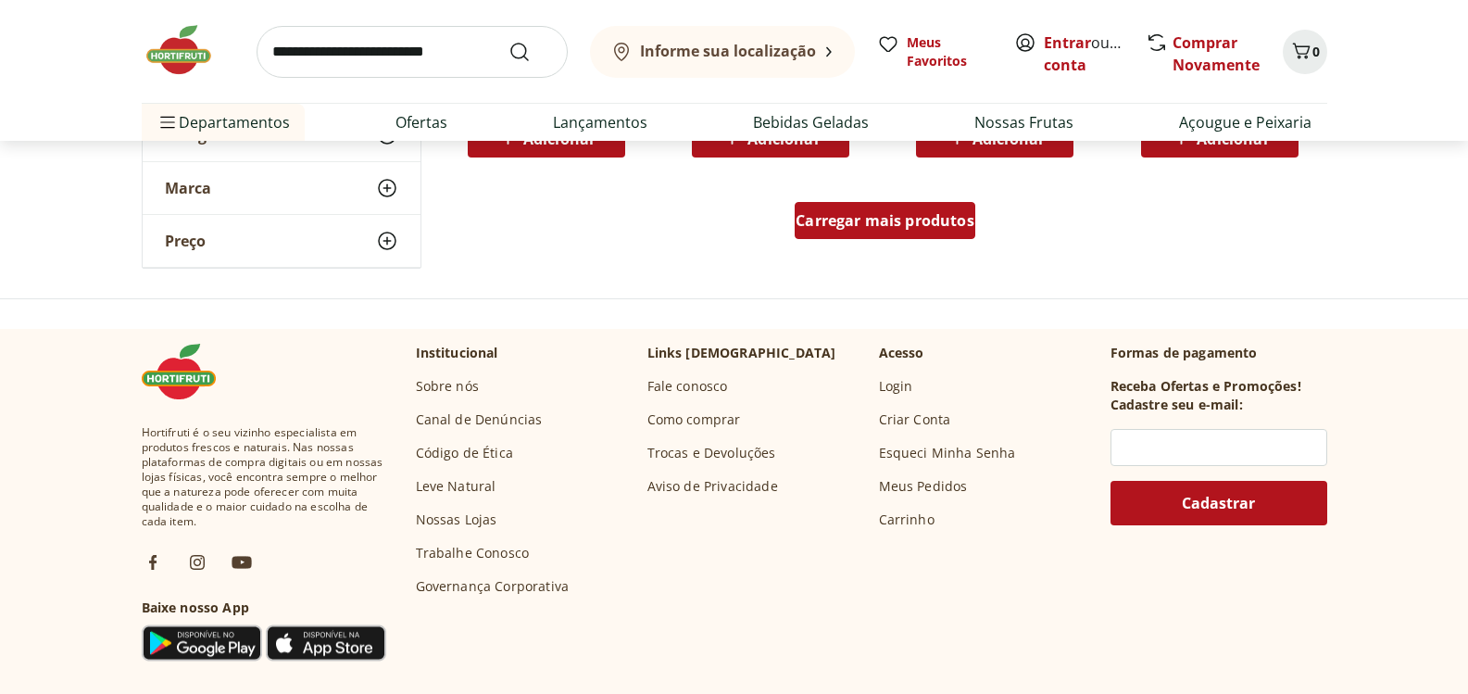
click at [863, 220] on span "Carregar mais produtos" at bounding box center [884, 220] width 179 height 15
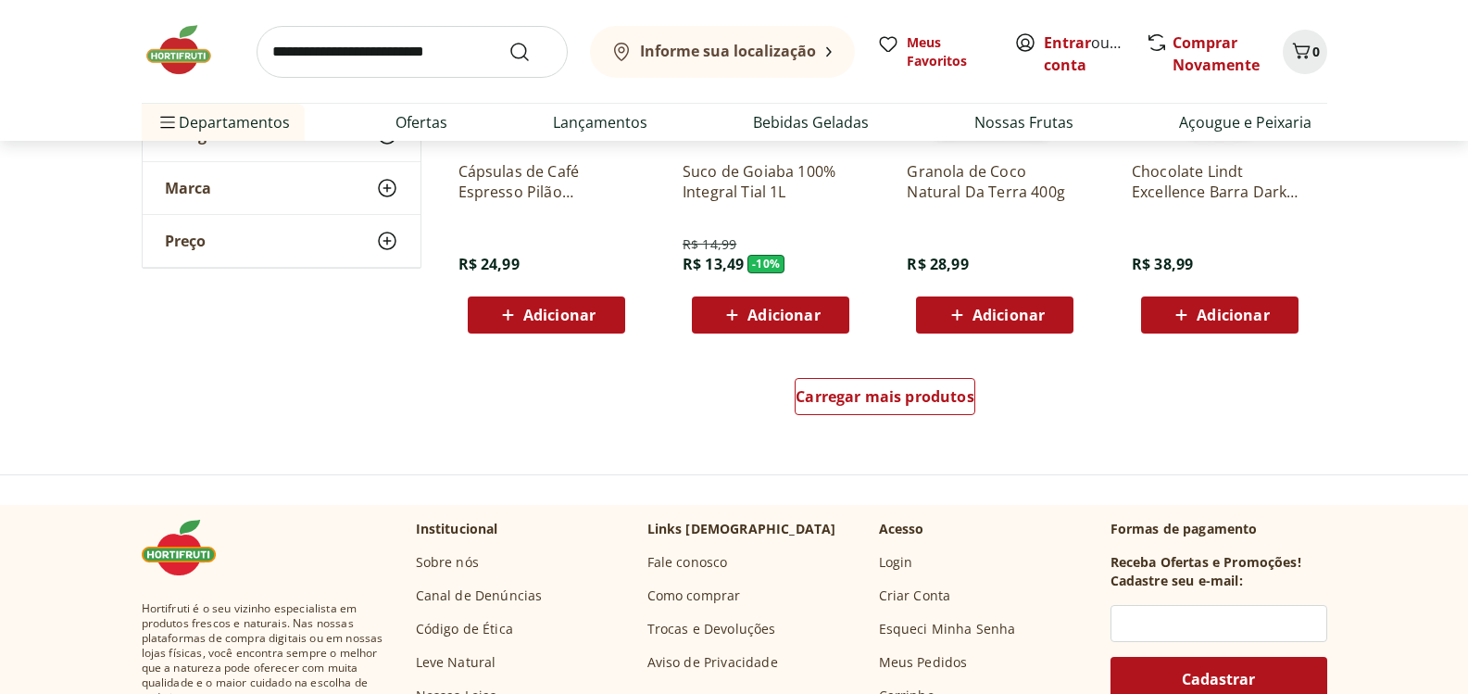
scroll to position [16944, 0]
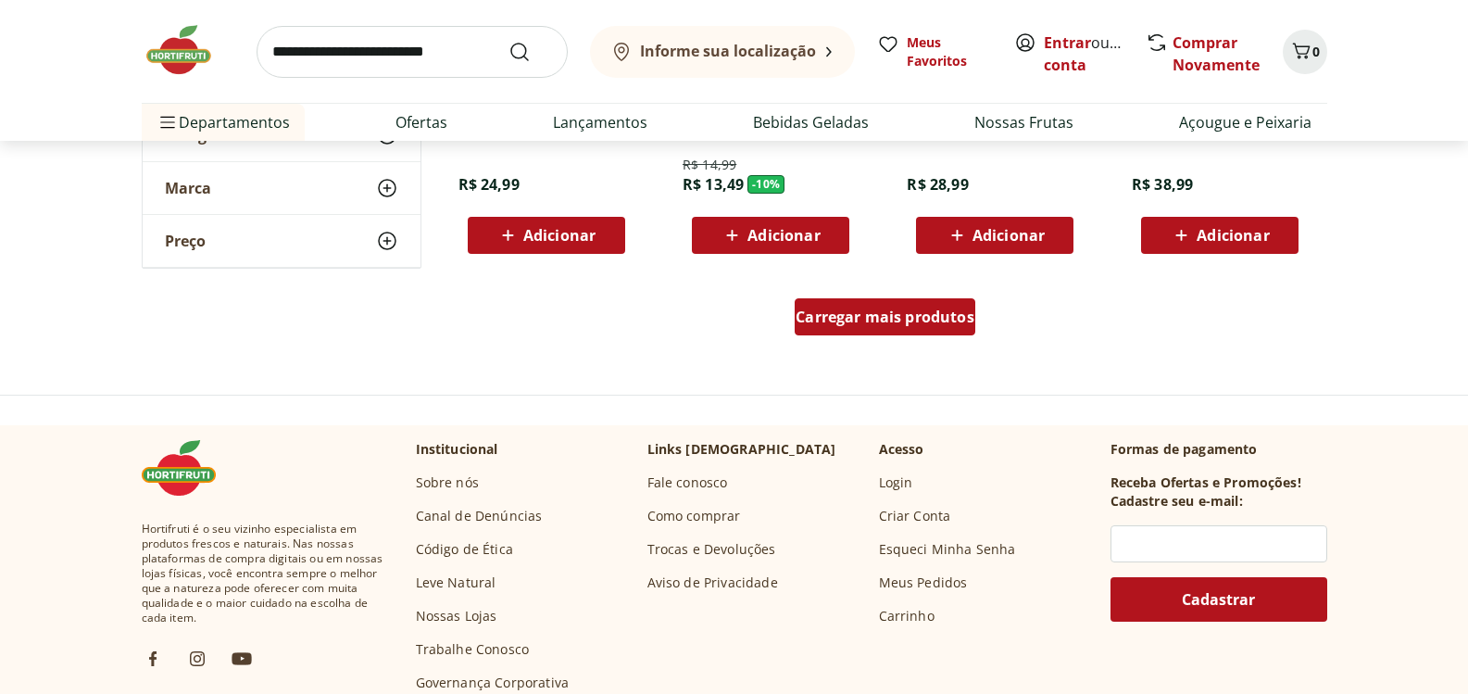
click at [931, 309] on span "Carregar mais produtos" at bounding box center [884, 316] width 179 height 15
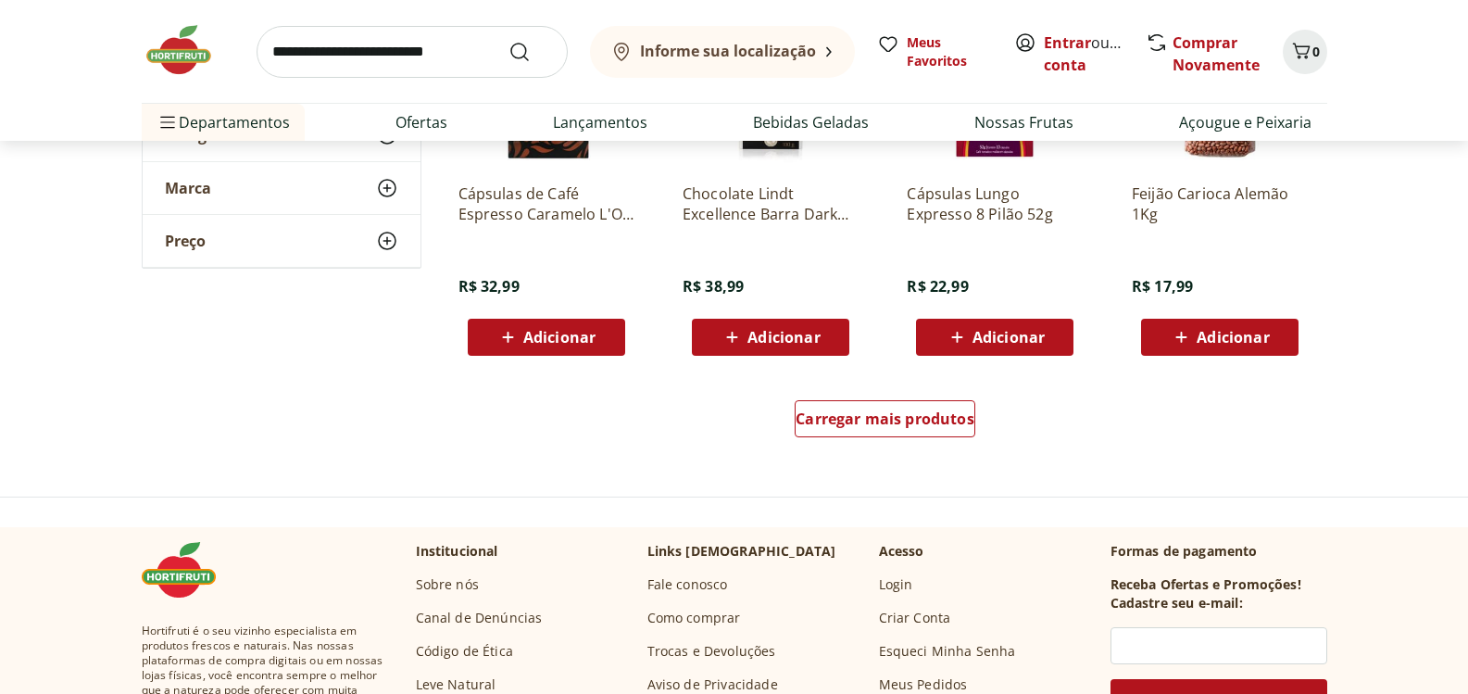
scroll to position [18240, 0]
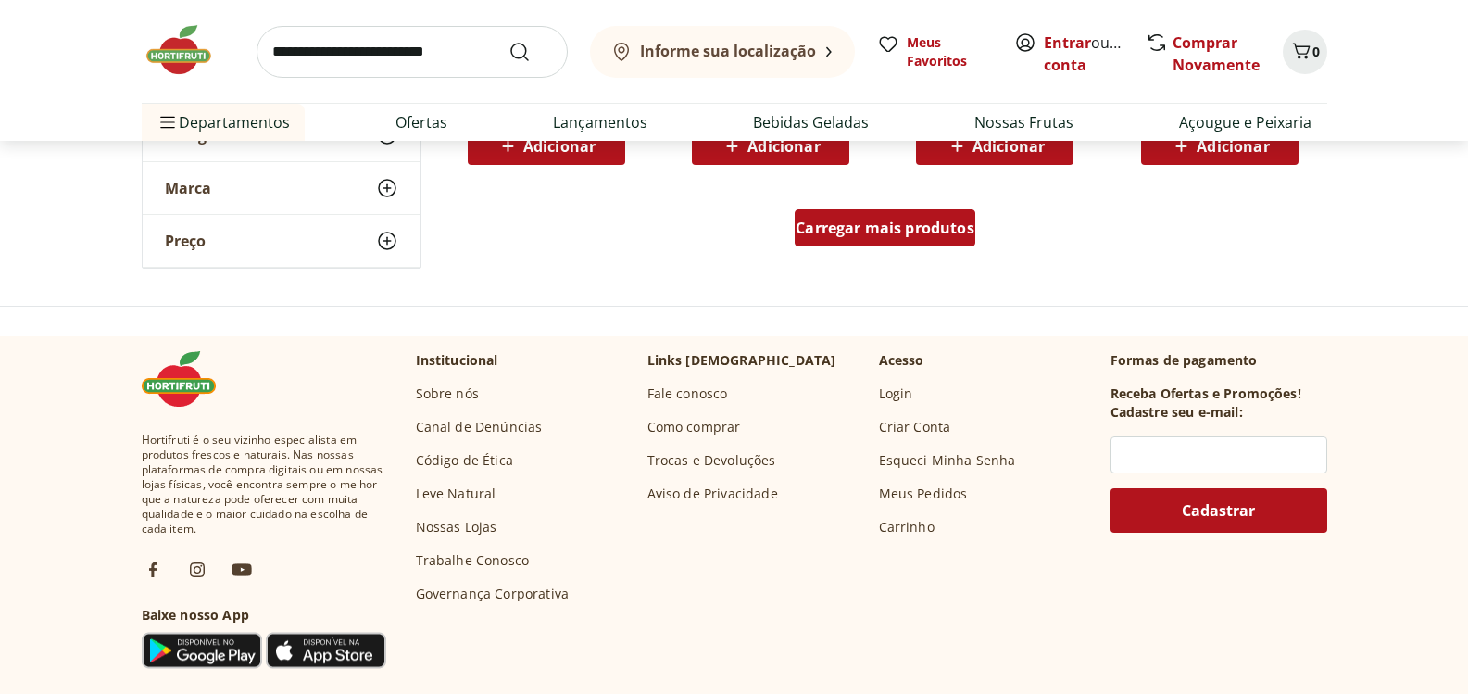
click at [896, 221] on span "Carregar mais produtos" at bounding box center [884, 227] width 179 height 15
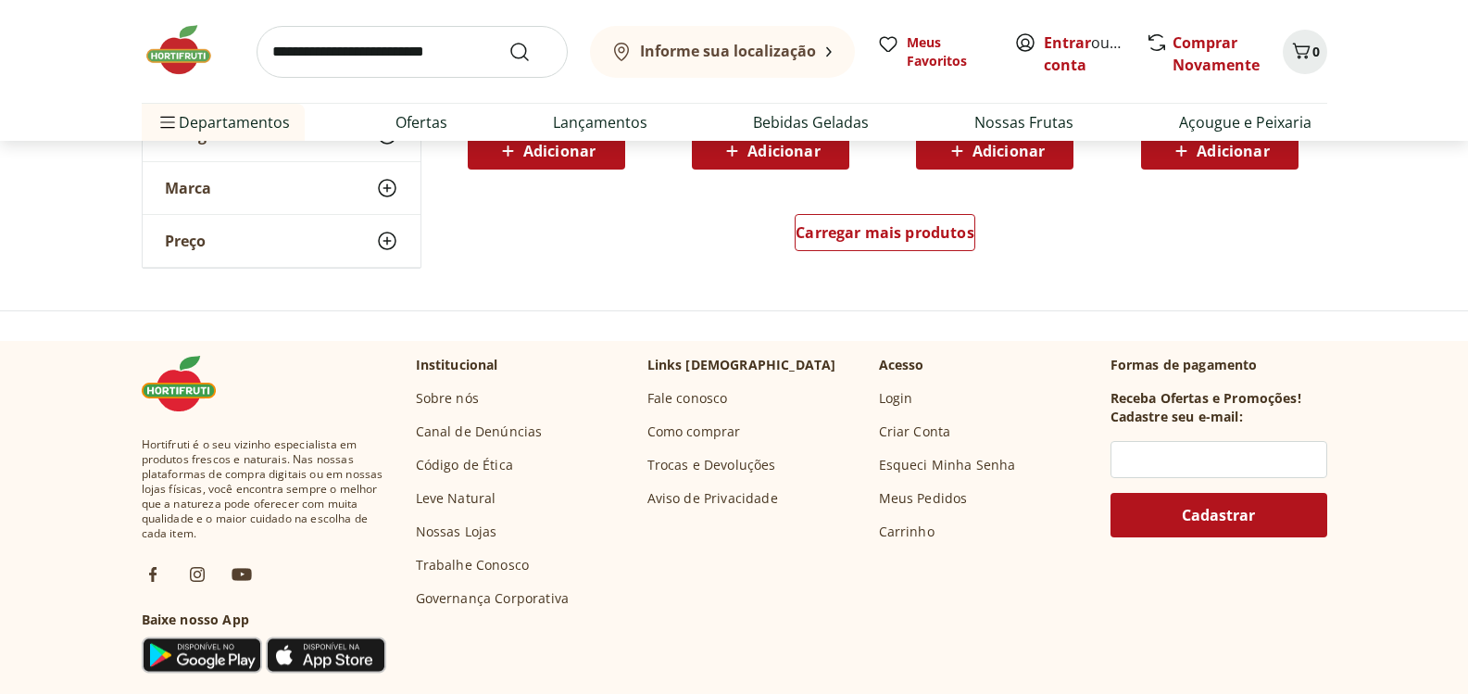
scroll to position [19444, 0]
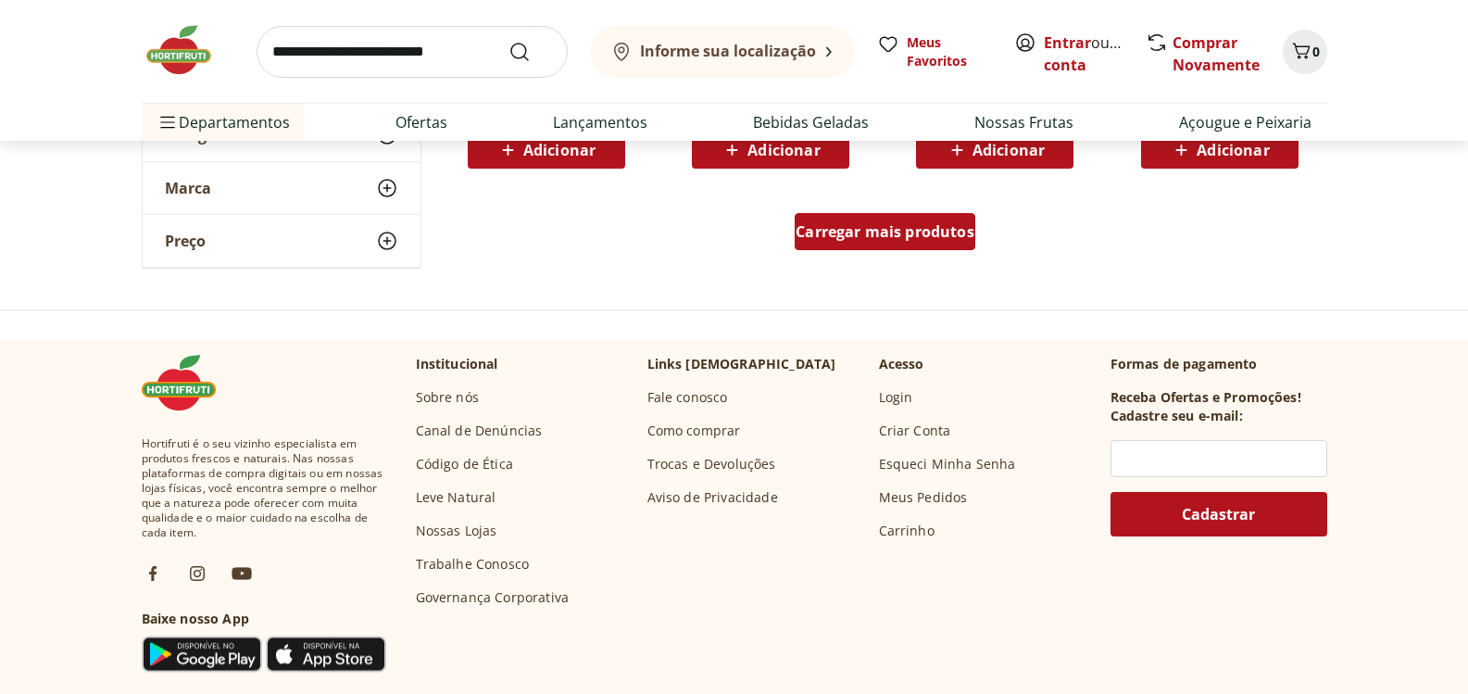
click at [944, 249] on div "Carregar mais produtos" at bounding box center [884, 231] width 181 height 37
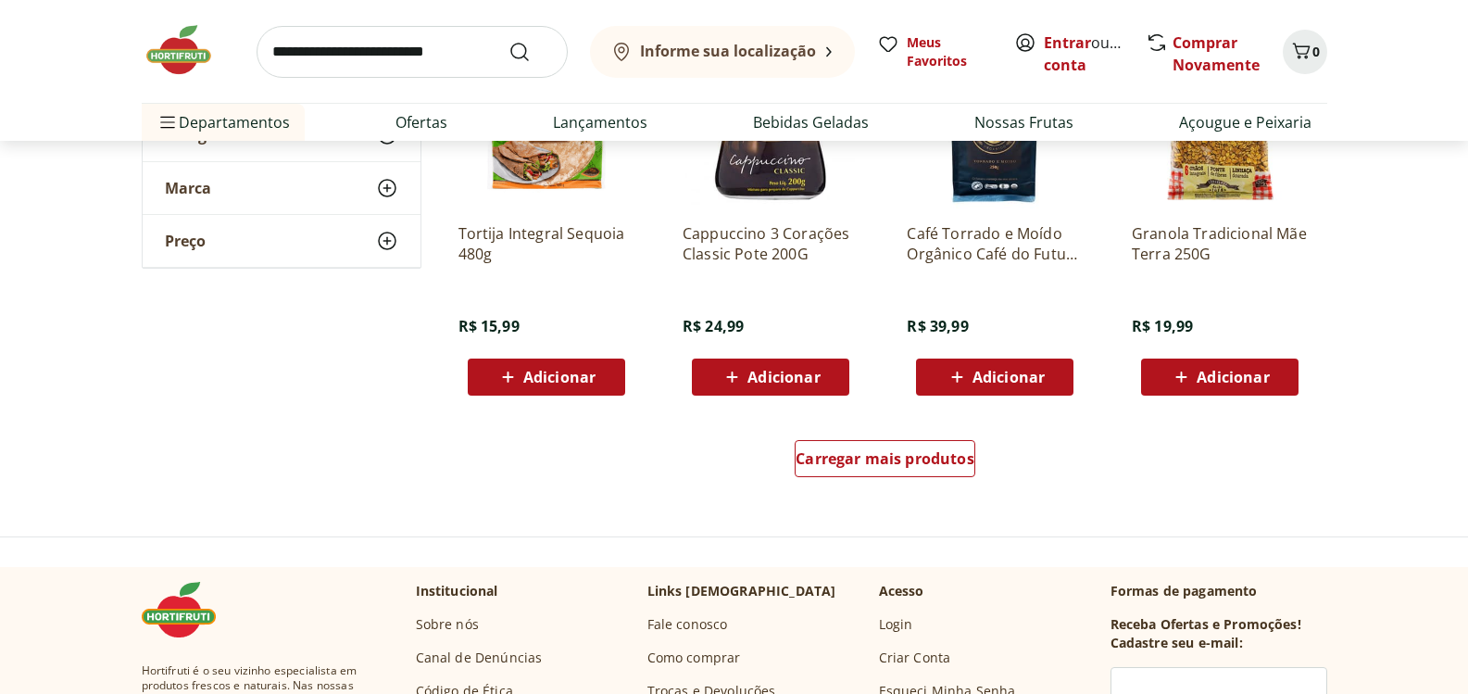
scroll to position [20463, 0]
